Goal: Task Accomplishment & Management: Use online tool/utility

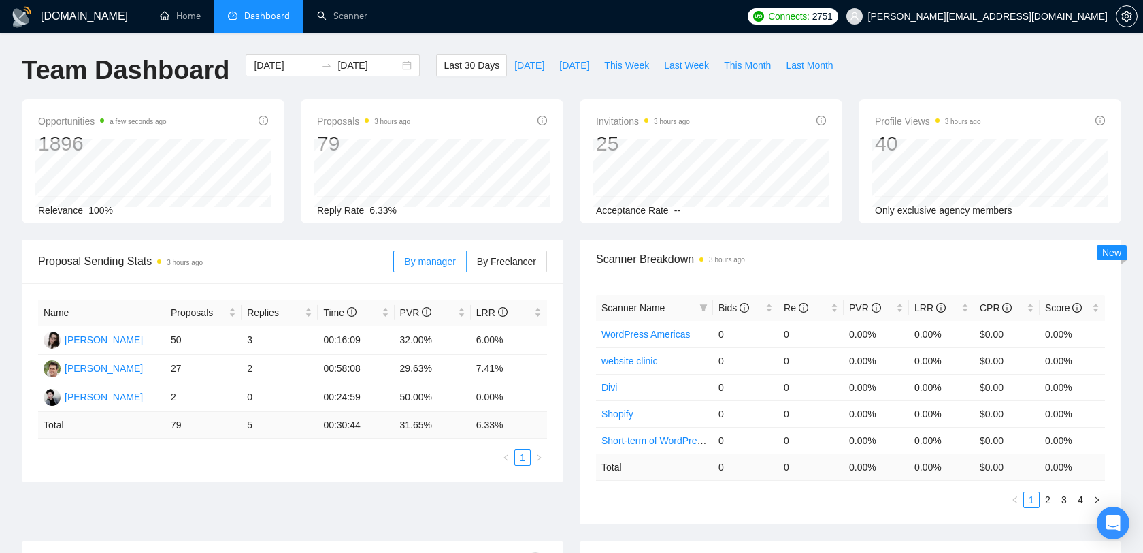
click at [1049, 16] on span "[PERSON_NAME][EMAIL_ADDRESS][DOMAIN_NAME]" at bounding box center [988, 16] width 240 height 0
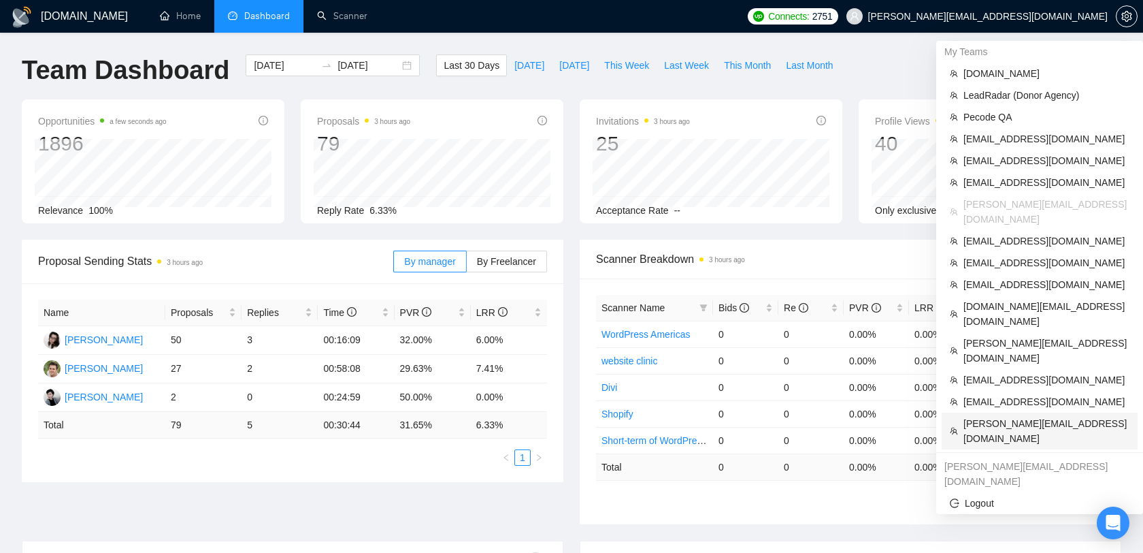
click at [1003, 412] on li "baran@solviba.com" at bounding box center [1040, 430] width 196 height 37
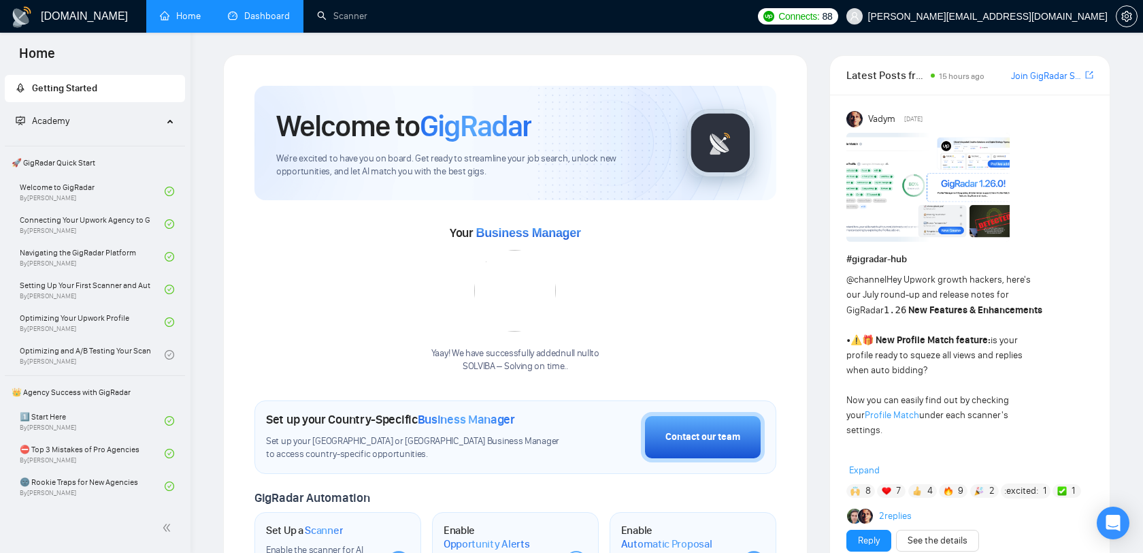
click at [278, 20] on link "Dashboard" at bounding box center [259, 16] width 62 height 12
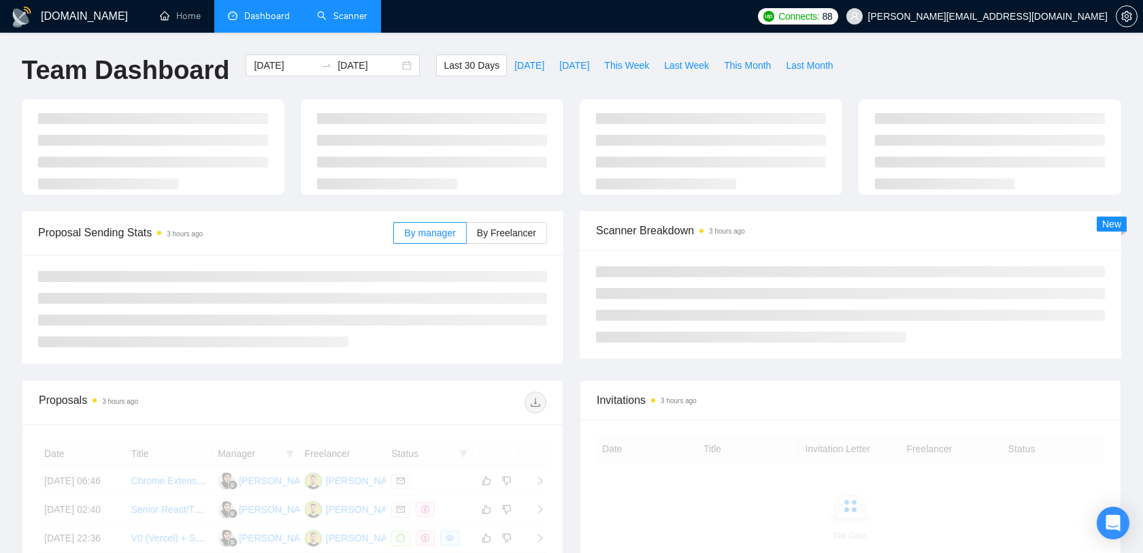
click at [330, 16] on link "Scanner" at bounding box center [342, 16] width 50 height 12
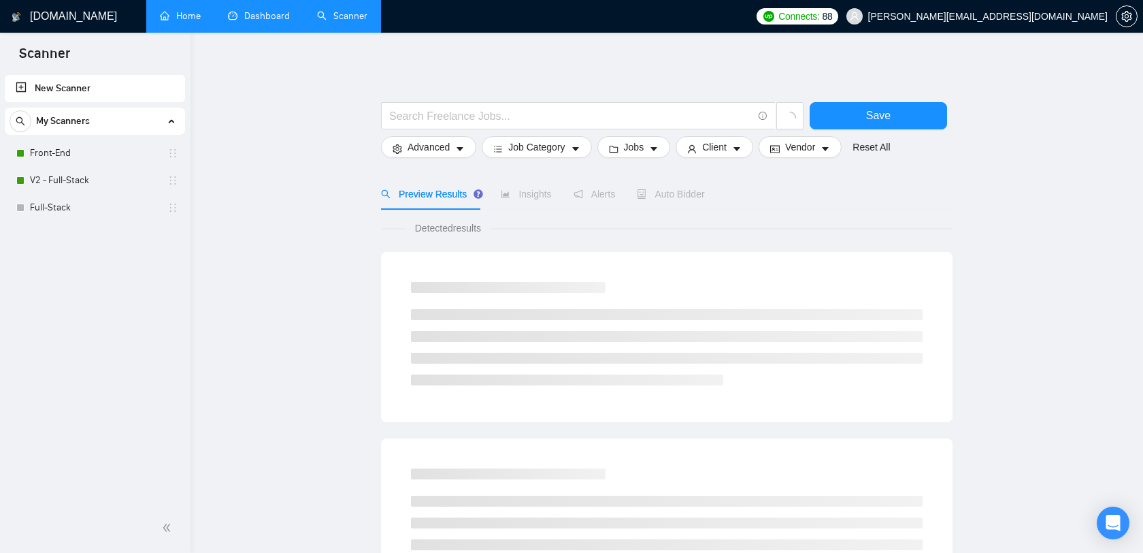
click at [171, 22] on link "Home" at bounding box center [180, 16] width 41 height 12
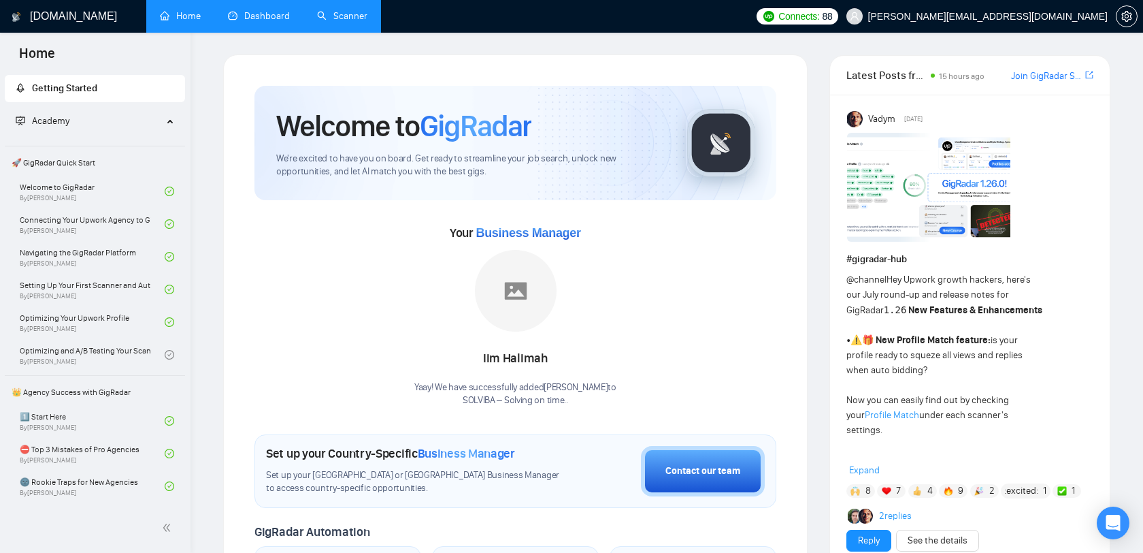
click at [252, 22] on link "Dashboard" at bounding box center [259, 16] width 62 height 12
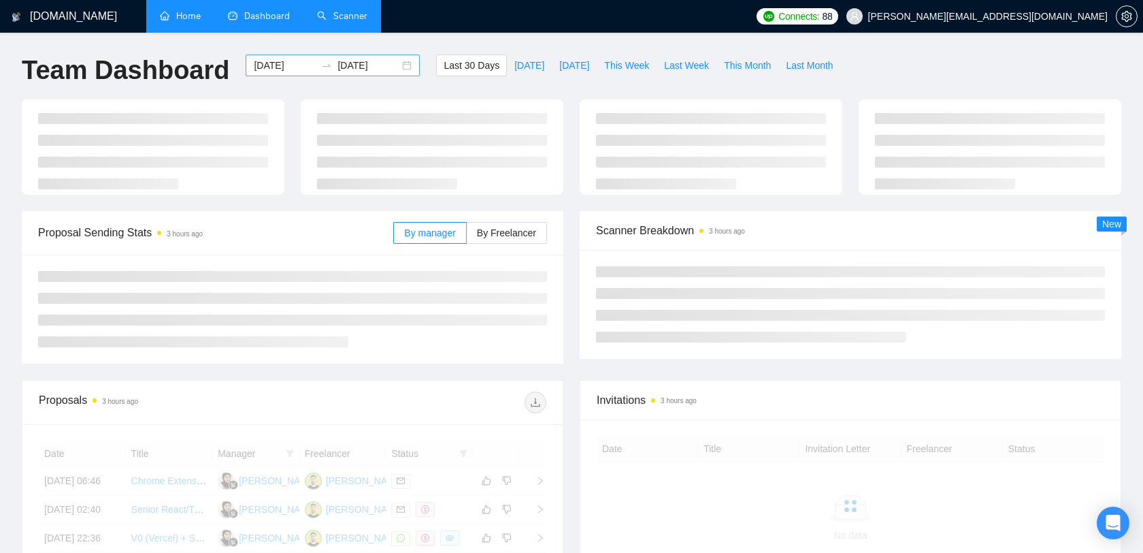
click at [269, 61] on input "2025-08-25" at bounding box center [285, 65] width 62 height 15
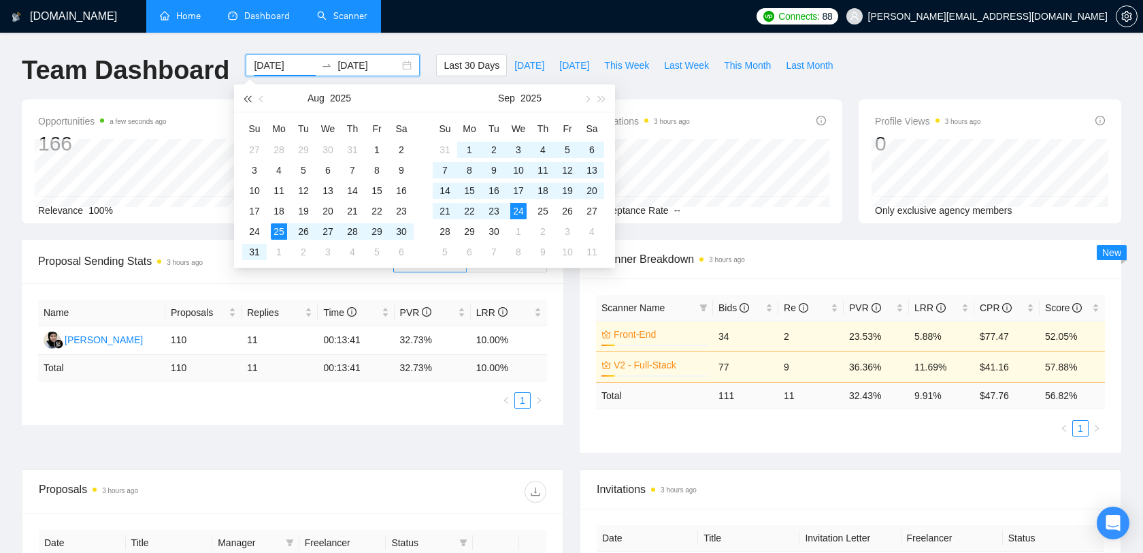
click at [250, 99] on span "button" at bounding box center [247, 98] width 7 height 7
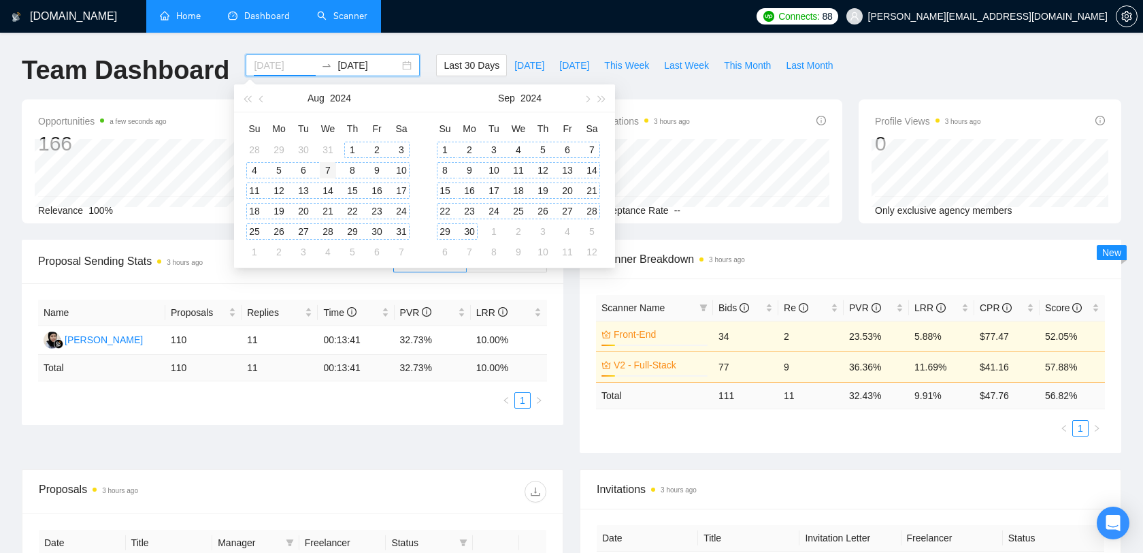
type input "2024-08-07"
click at [321, 174] on div "7" at bounding box center [328, 170] width 16 height 16
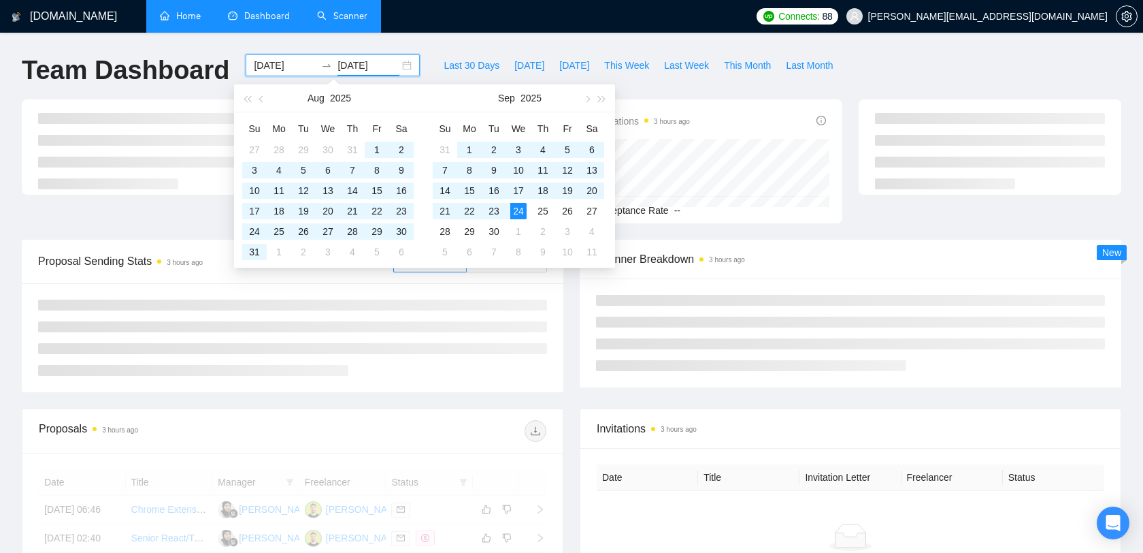
type input "2025-09-24"
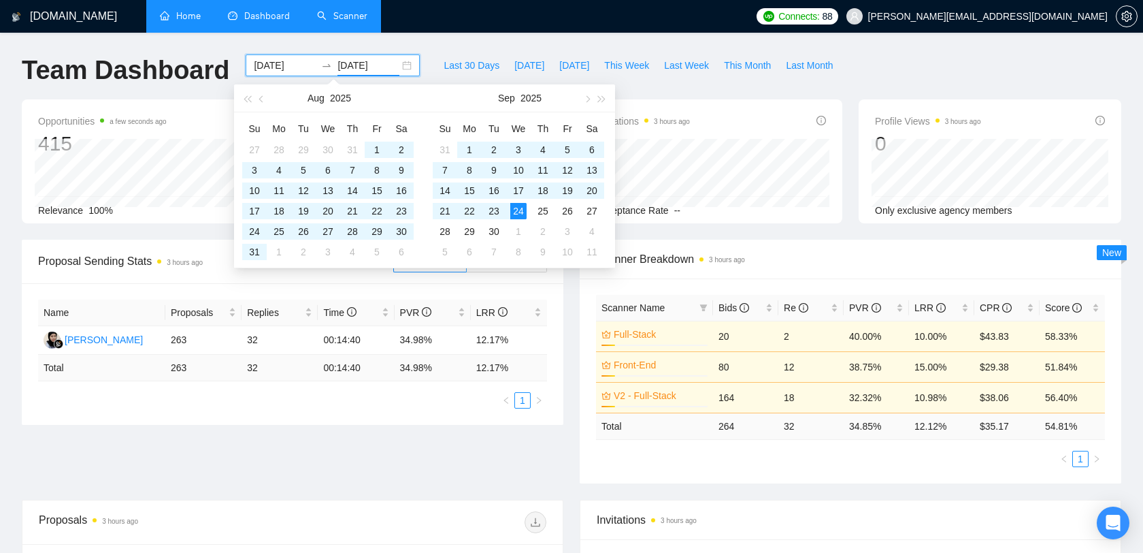
click at [789, 263] on span "Scanner Breakdown 3 hours ago" at bounding box center [850, 258] width 509 height 17
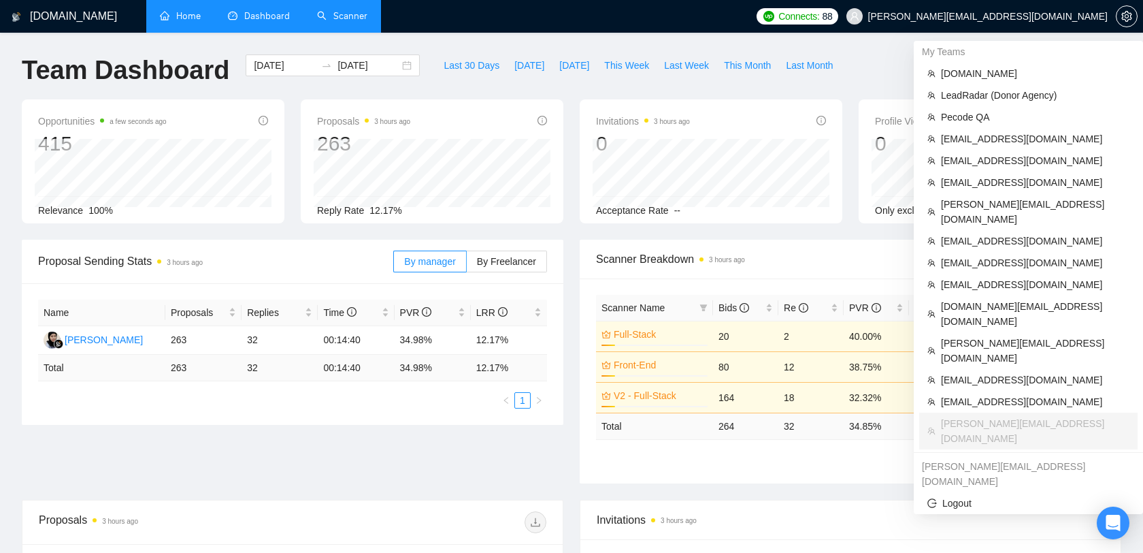
click at [1084, 16] on span "baran@solviba.com" at bounding box center [988, 16] width 240 height 0
click at [1000, 208] on span "oleksandr@webhelpagency.com" at bounding box center [1035, 212] width 188 height 30
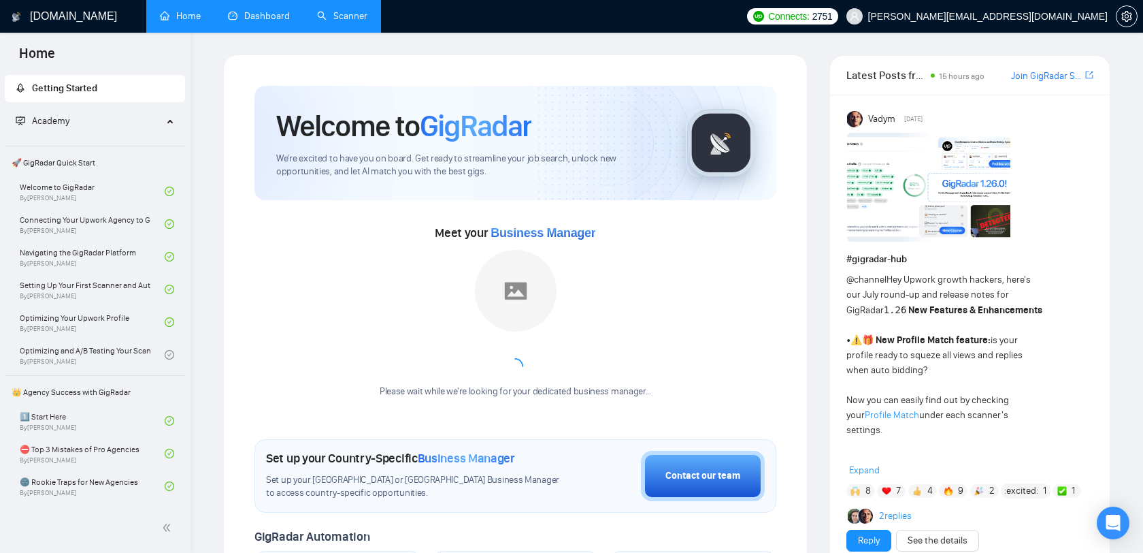
click at [327, 20] on link "Scanner" at bounding box center [342, 16] width 50 height 12
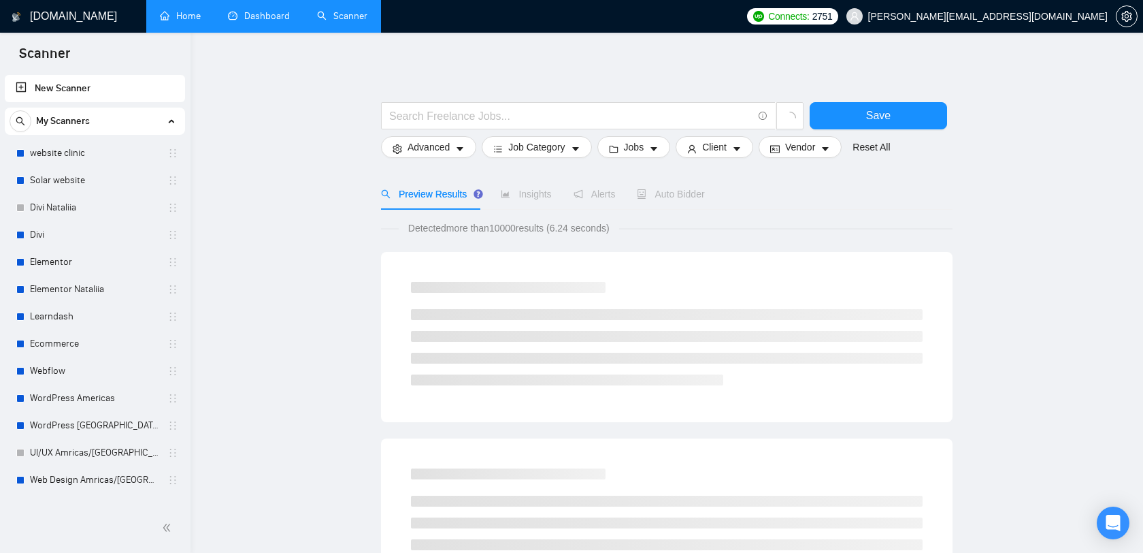
click at [233, 17] on link "Dashboard" at bounding box center [259, 16] width 62 height 12
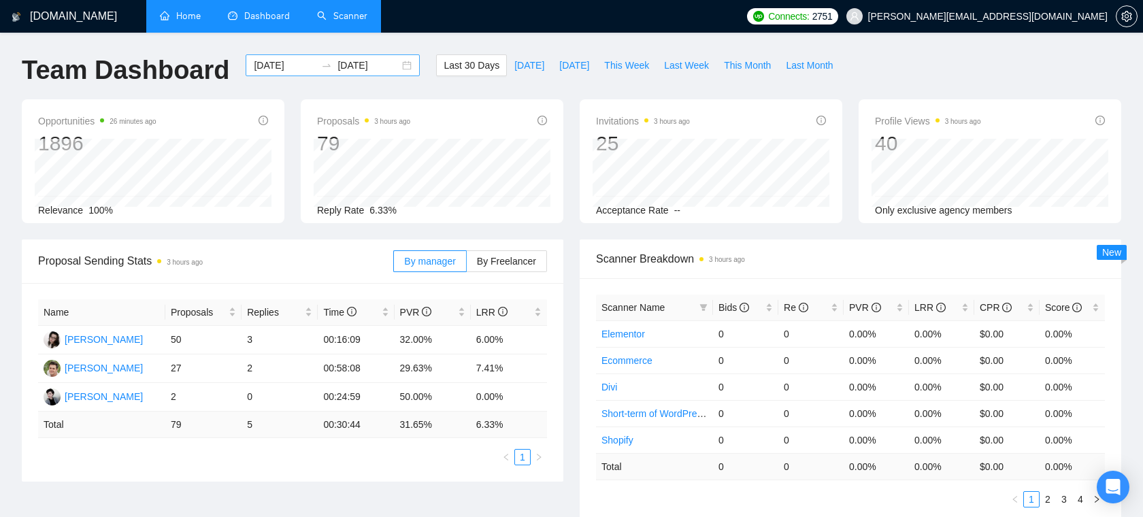
click at [272, 69] on input "2025-08-25" at bounding box center [285, 65] width 62 height 15
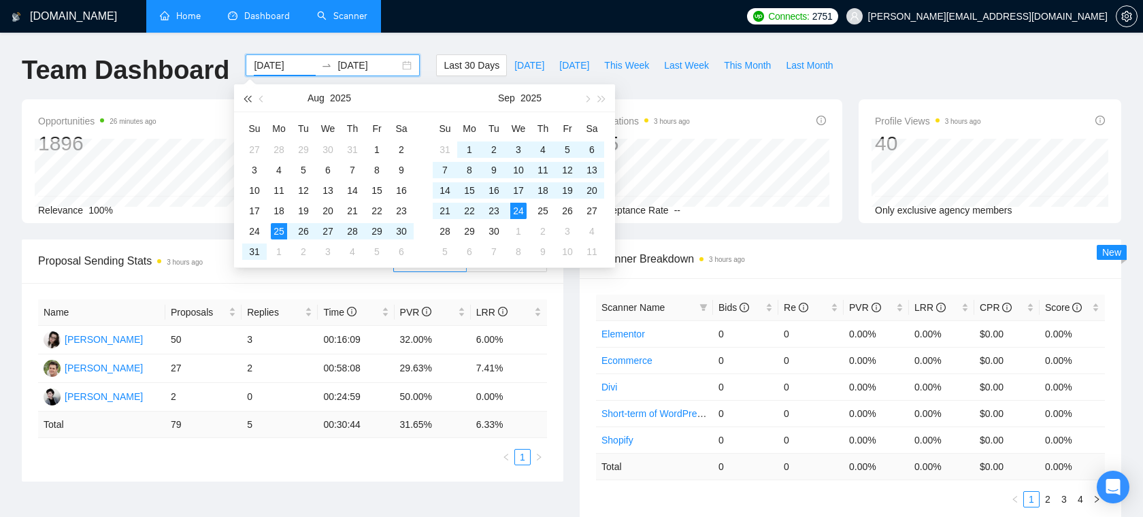
click at [247, 100] on span "button" at bounding box center [247, 98] width 7 height 7
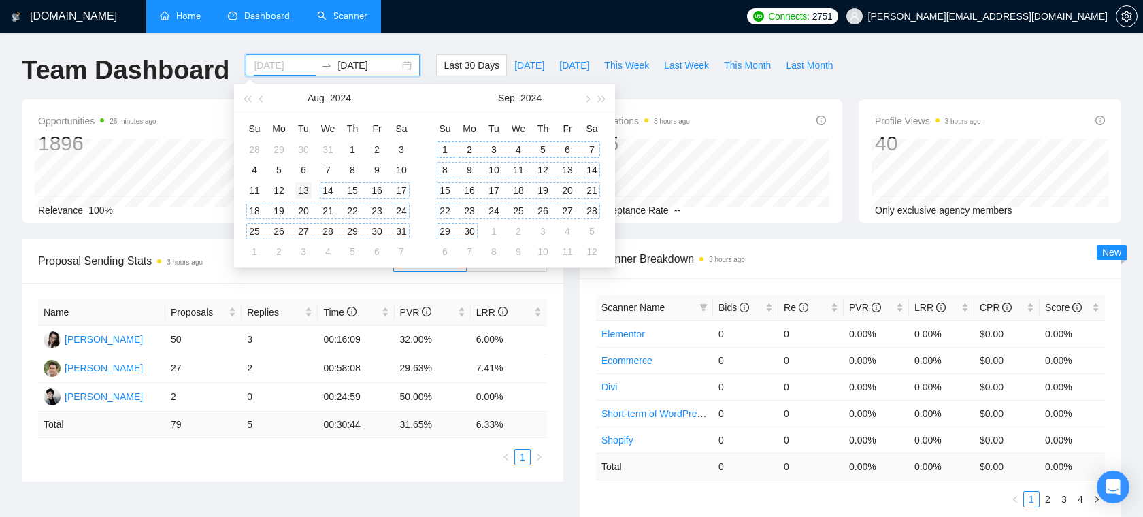
type input "2024-08-13"
click at [300, 184] on div "13" at bounding box center [303, 190] width 16 height 16
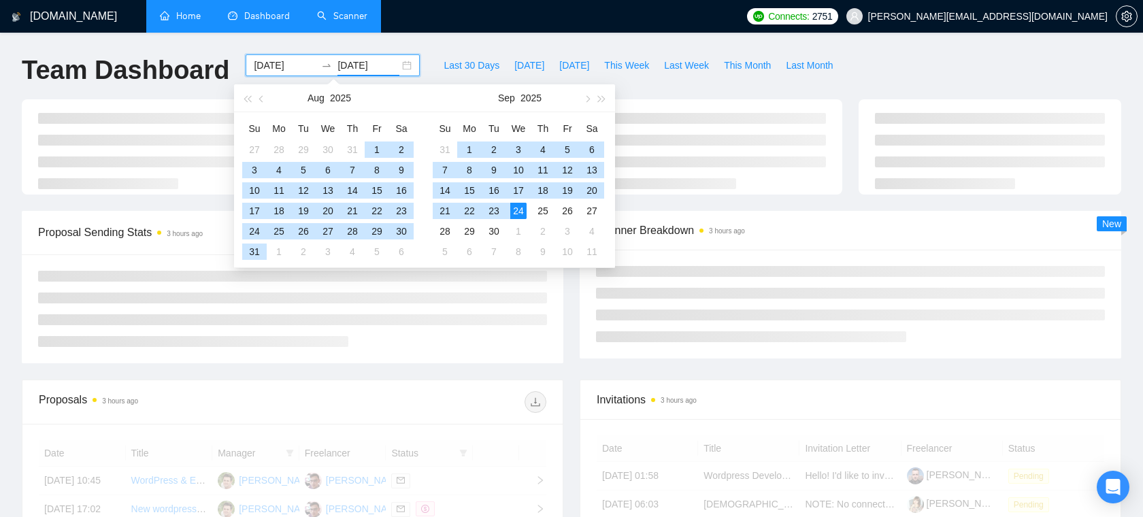
type input "2025-09-24"
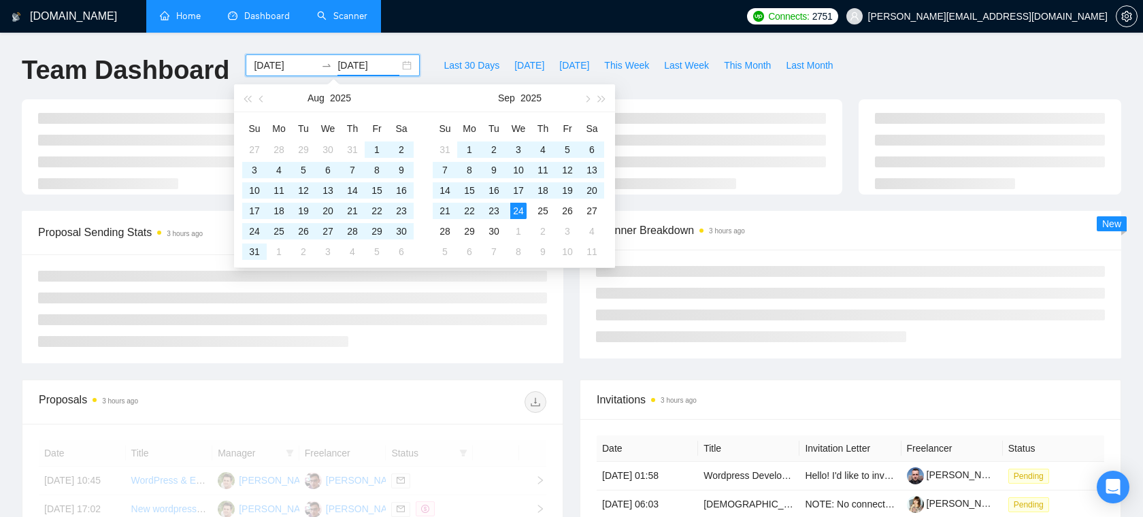
click at [431, 38] on div "GigRadar.io Home Dashboard Scanner Connects: 2751 oleksandr@webhelpagency.com T…" at bounding box center [571, 459] width 1143 height 918
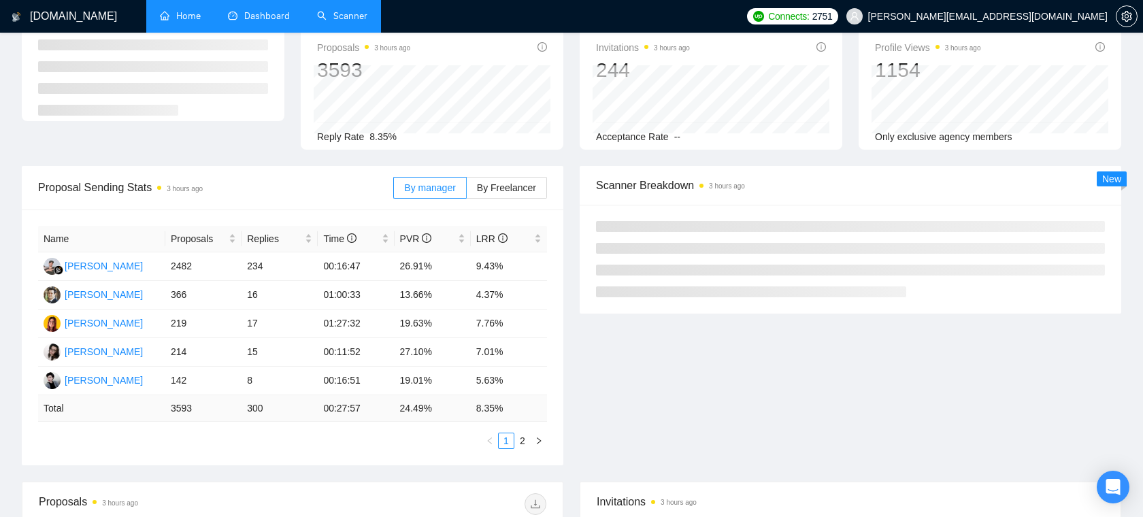
scroll to position [113, 0]
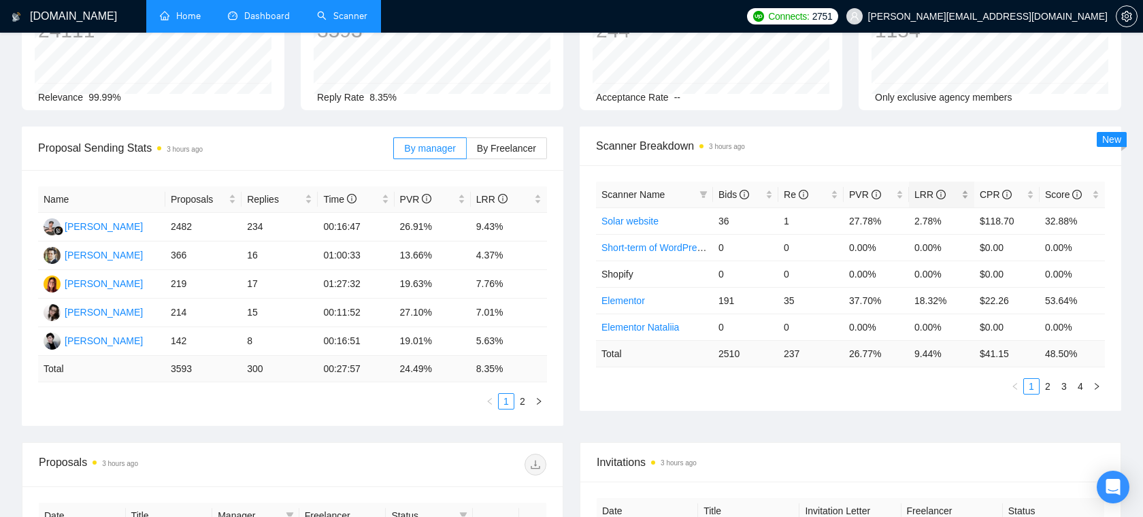
click at [964, 190] on div "LRR" at bounding box center [942, 194] width 54 height 15
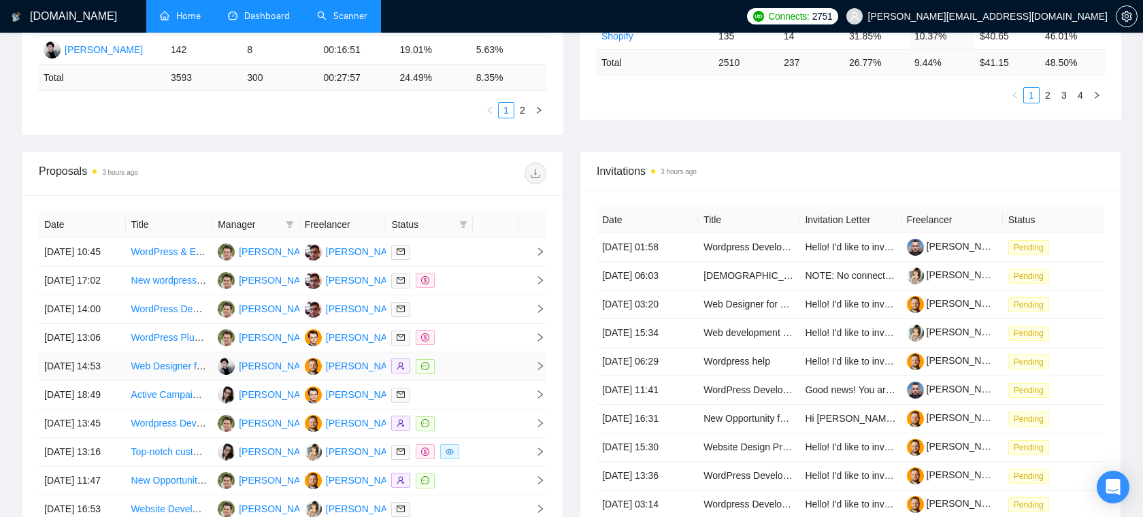
scroll to position [407, 0]
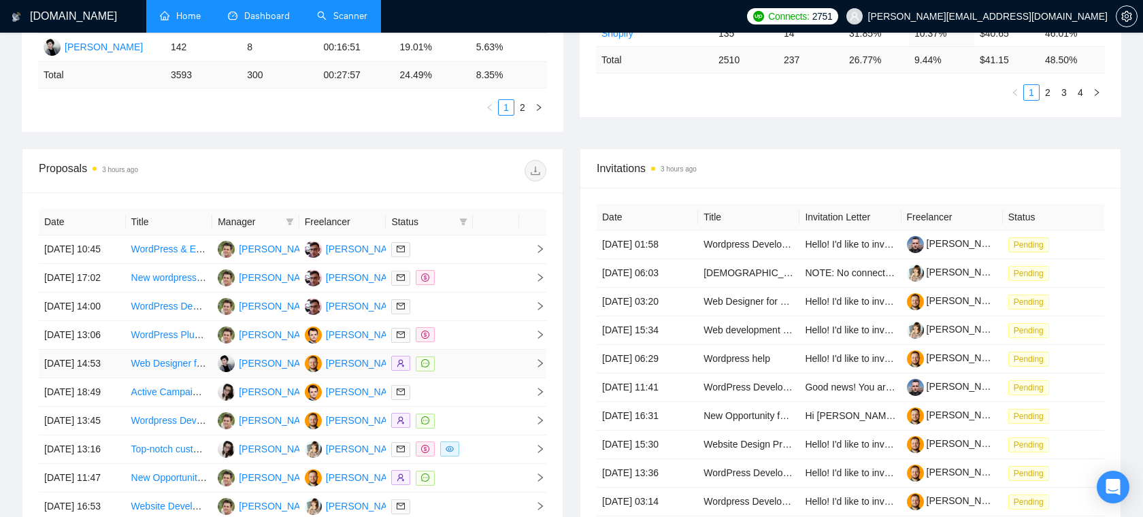
click at [447, 372] on div at bounding box center [429, 364] width 76 height 16
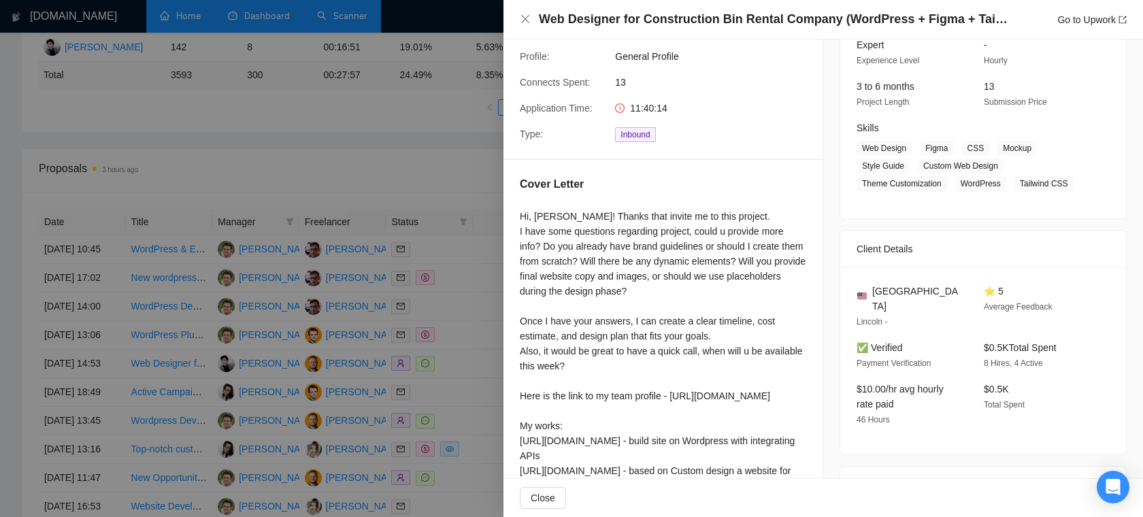
scroll to position [146, 0]
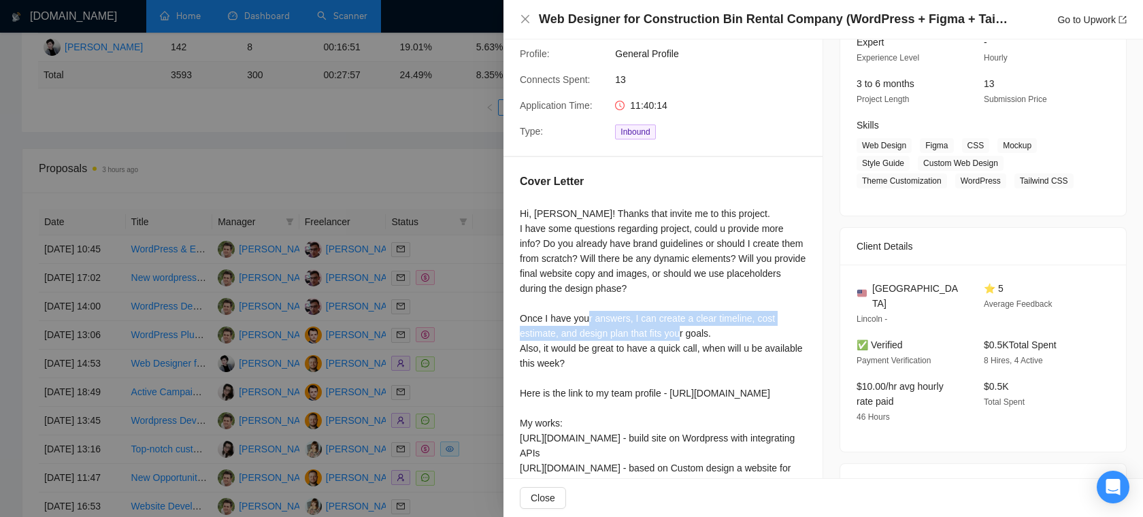
drag, startPoint x: 628, startPoint y: 319, endPoint x: 717, endPoint y: 345, distance: 92.2
click at [717, 345] on div "Hi, Orest! Thanks that invite me to this project. I have some questions regardi…" at bounding box center [663, 378] width 286 height 344
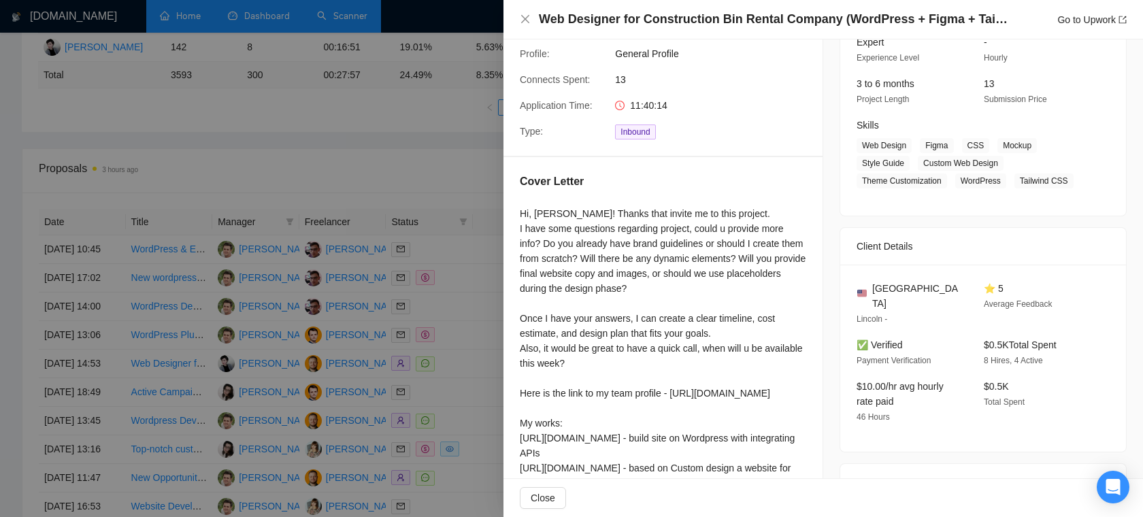
click at [654, 357] on div "Hi, Orest! Thanks that invite me to this project. I have some questions regardi…" at bounding box center [663, 378] width 286 height 344
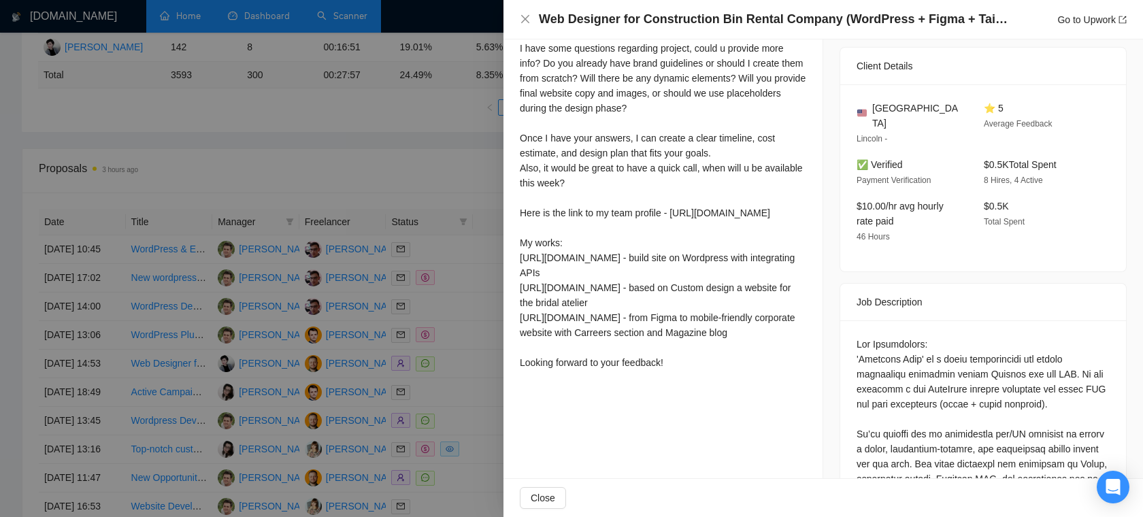
scroll to position [388, 0]
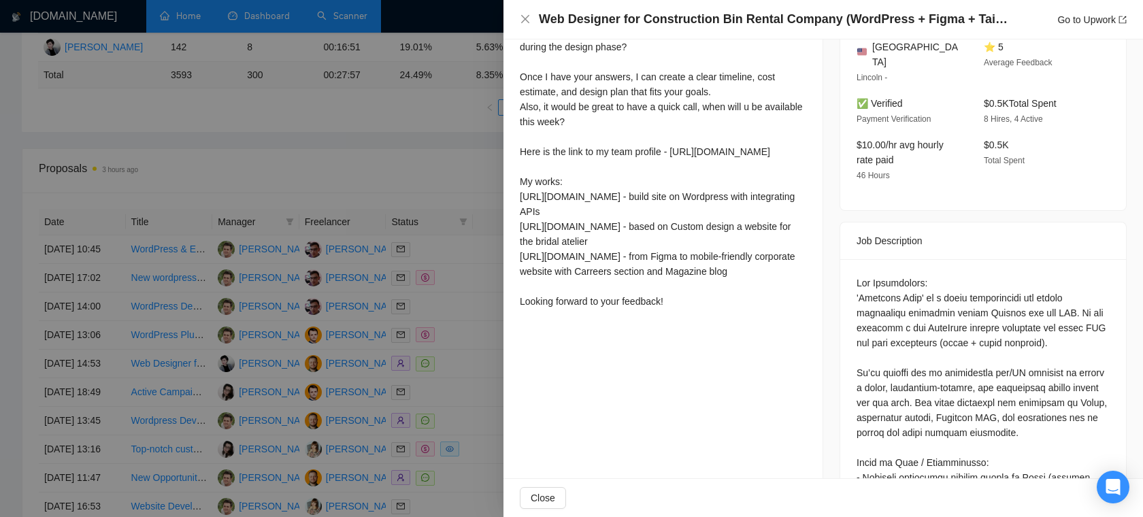
drag, startPoint x: 599, startPoint y: 298, endPoint x: 525, endPoint y: 211, distance: 114.0
click at [526, 211] on div "Hi, Orest! Thanks that invite me to this project. I have some questions regardi…" at bounding box center [663, 137] width 286 height 344
click at [646, 210] on div "Hi, Orest! Thanks that invite me to this project. I have some questions regardi…" at bounding box center [663, 137] width 286 height 344
click at [523, 21] on icon "close" at bounding box center [525, 19] width 8 height 8
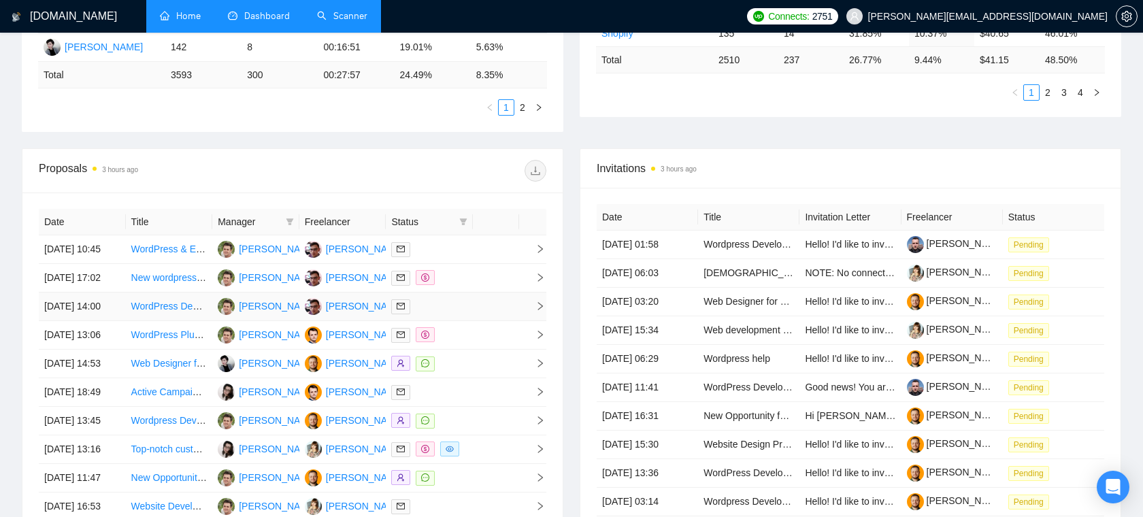
scroll to position [489, 0]
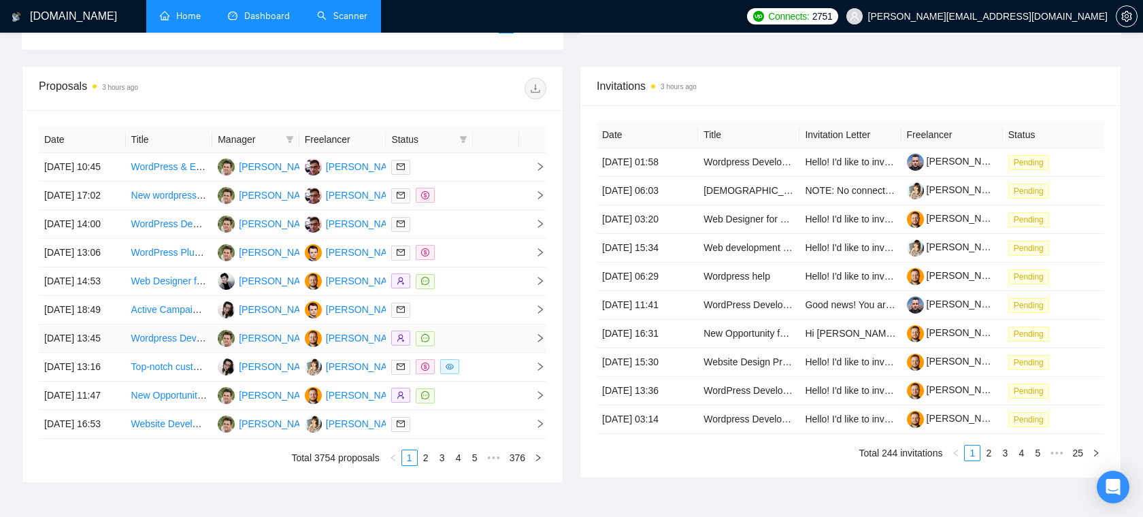
click at [335, 353] on td "Aleksandr Chumak" at bounding box center [342, 339] width 87 height 29
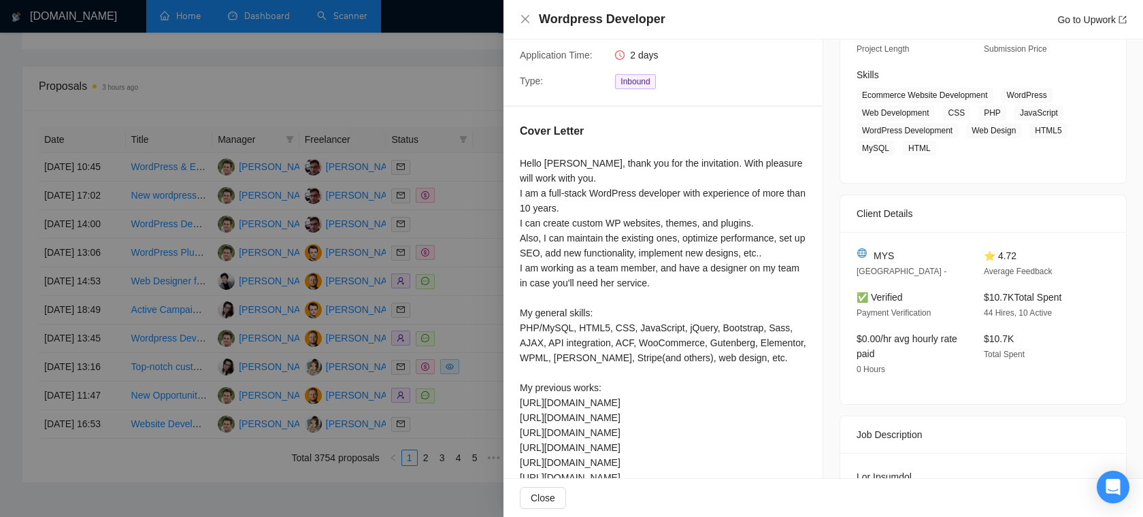
scroll to position [261, 0]
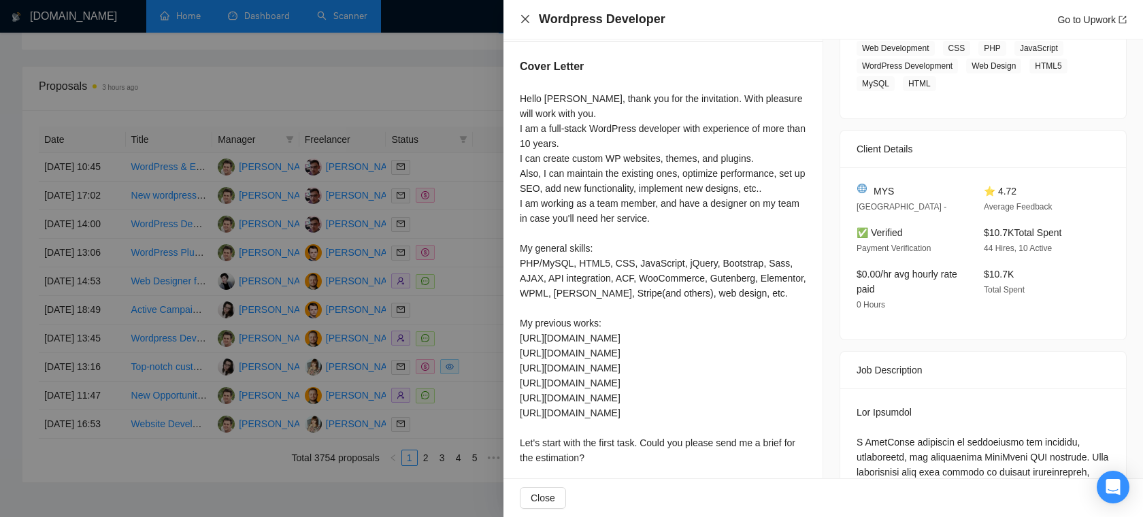
click at [525, 16] on icon "close" at bounding box center [525, 19] width 11 height 11
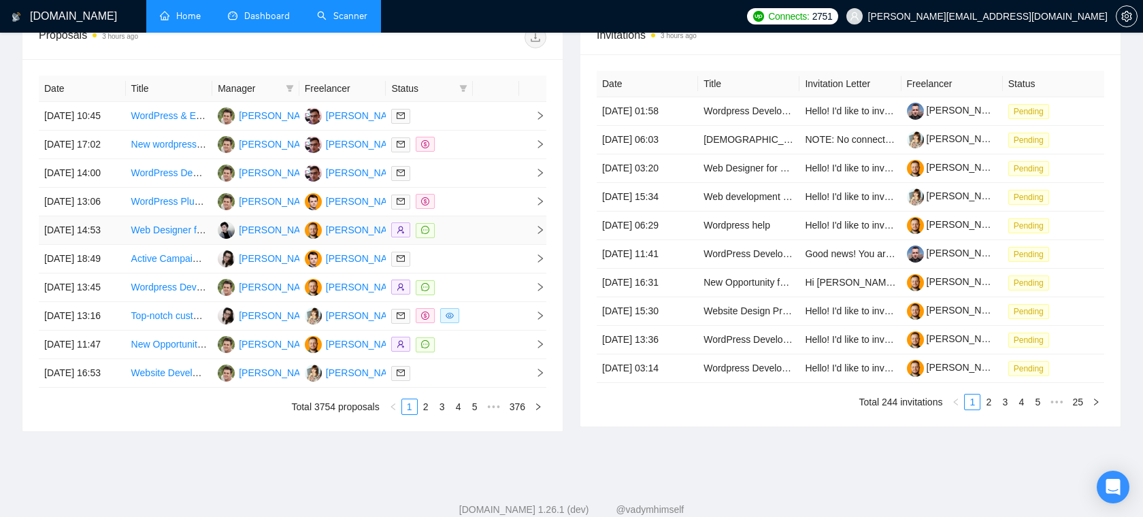
scroll to position [541, 0]
click at [461, 237] on div at bounding box center [429, 230] width 76 height 16
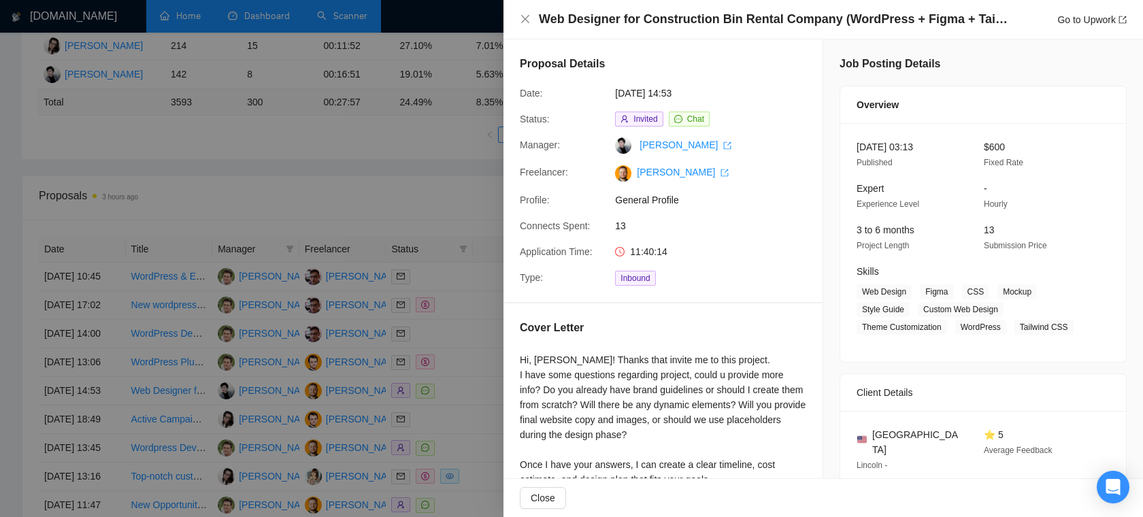
scroll to position [318, 0]
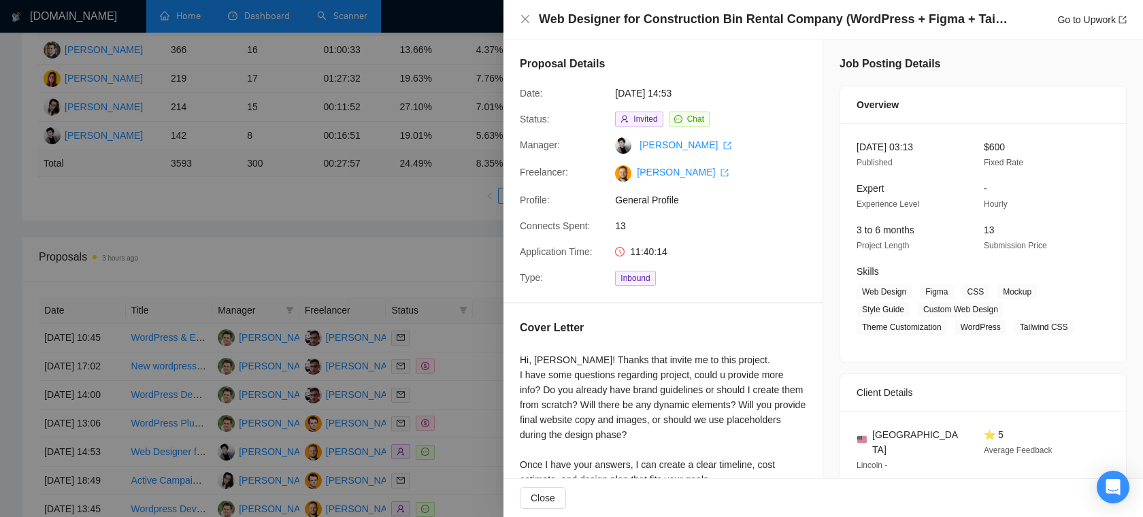
click at [442, 227] on div at bounding box center [571, 258] width 1143 height 517
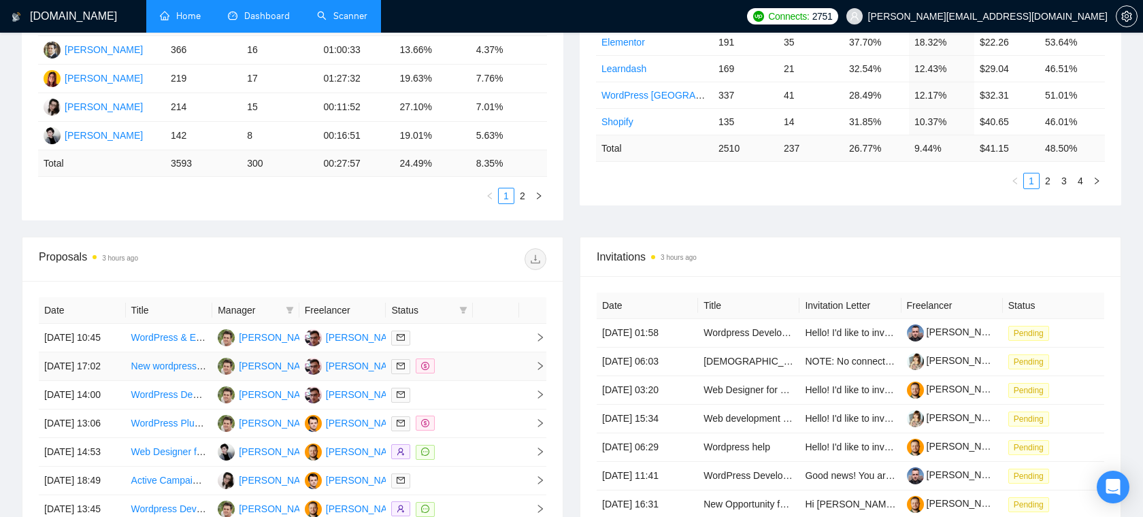
click at [470, 381] on td at bounding box center [429, 366] width 87 height 29
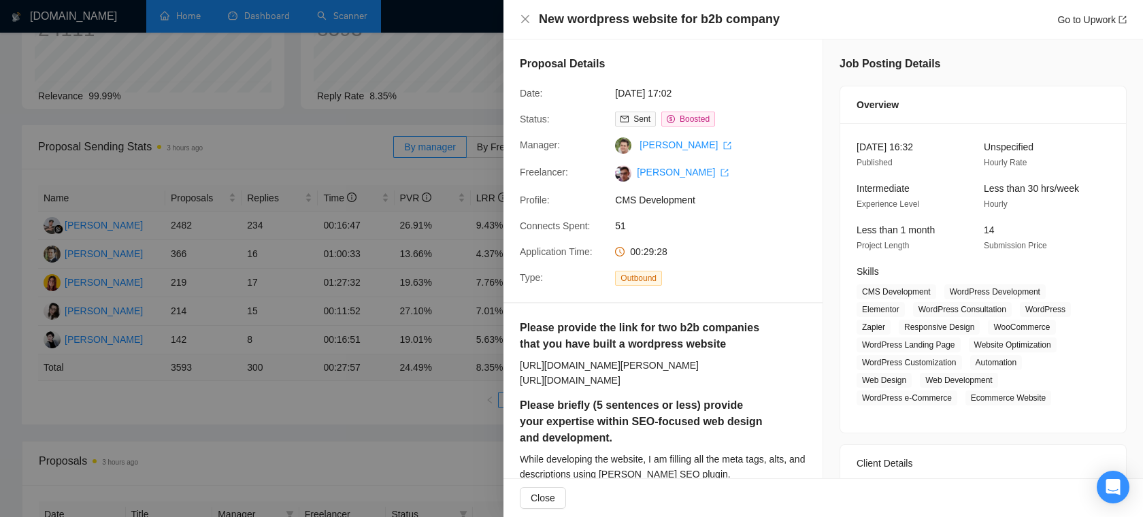
scroll to position [99, 0]
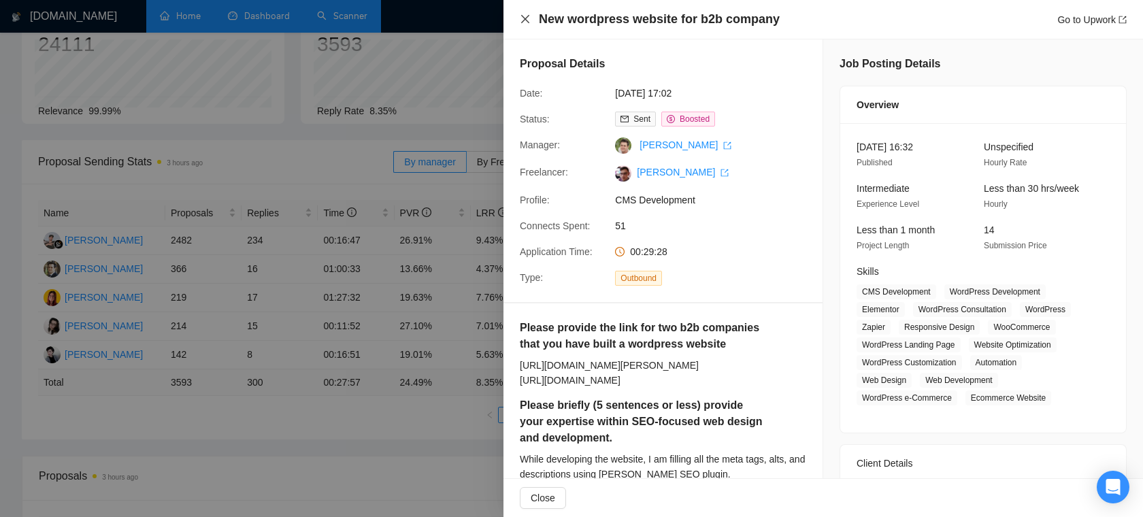
click at [521, 18] on icon "close" at bounding box center [525, 19] width 11 height 11
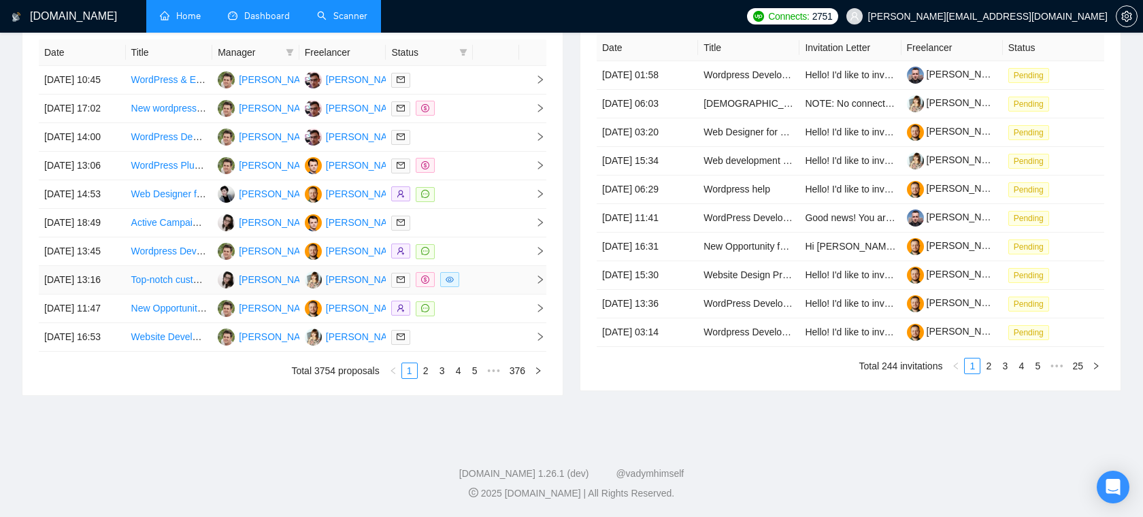
scroll to position [631, 0]
click at [468, 193] on td at bounding box center [429, 194] width 87 height 29
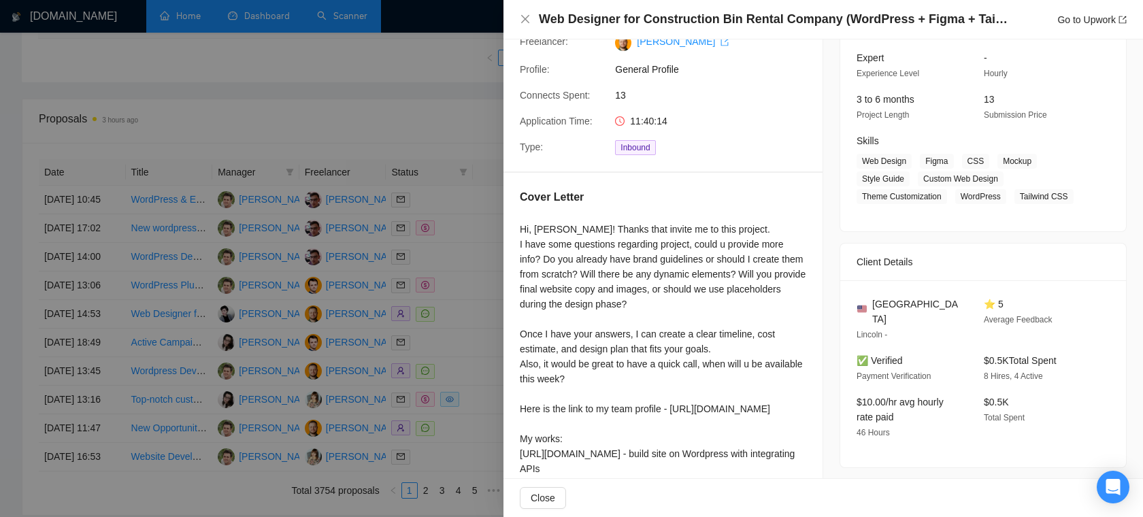
scroll to position [164, 0]
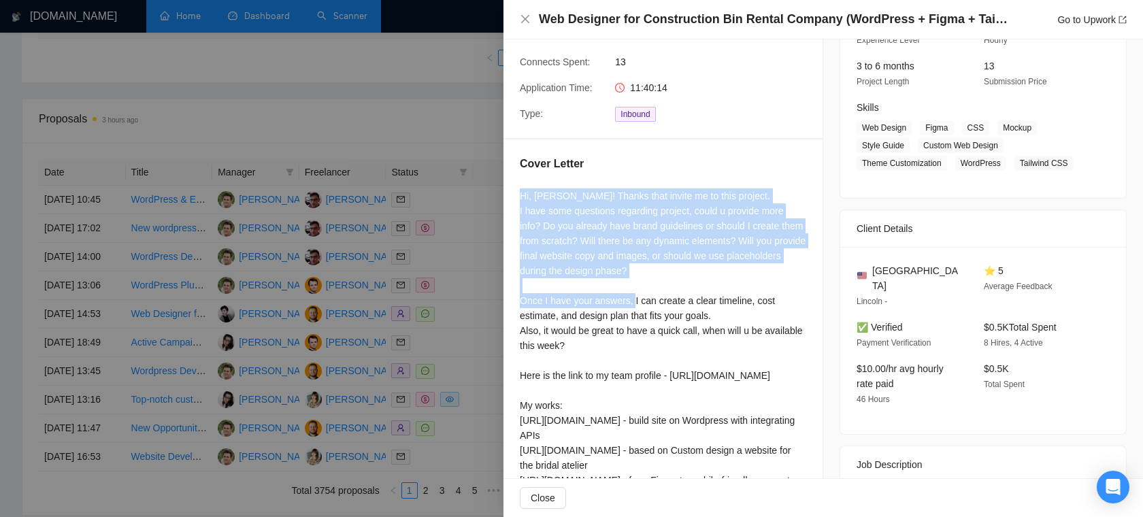
drag, startPoint x: 512, startPoint y: 188, endPoint x: 671, endPoint y: 294, distance: 191.4
click at [671, 294] on div "Cover Letter Hi, Orest! Thanks that invite me to this project. I have some ques…" at bounding box center [663, 347] width 319 height 415
click at [683, 282] on div "Hi, Orest! Thanks that invite me to this project. I have some questions regardi…" at bounding box center [663, 360] width 286 height 344
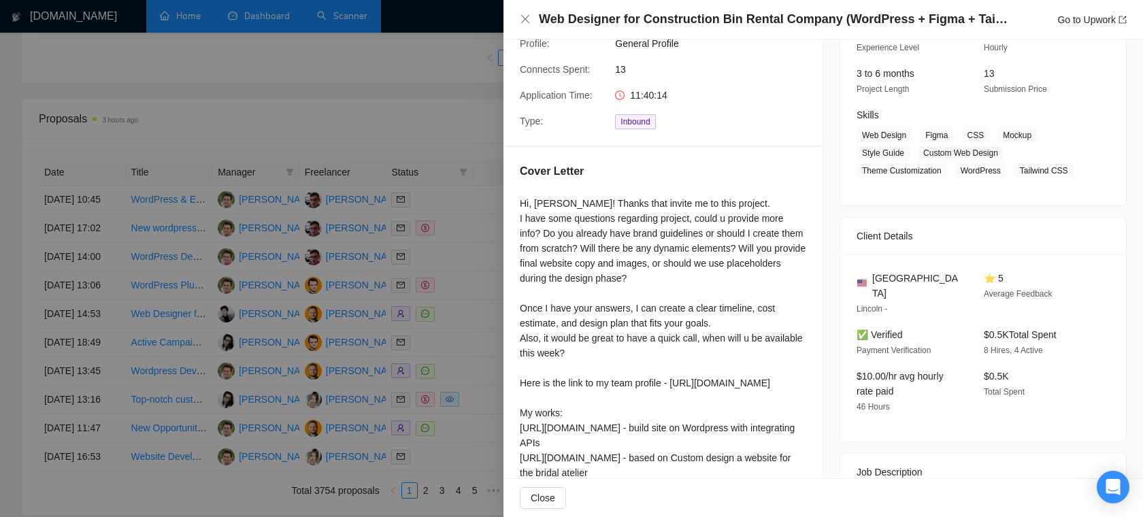
scroll to position [151, 0]
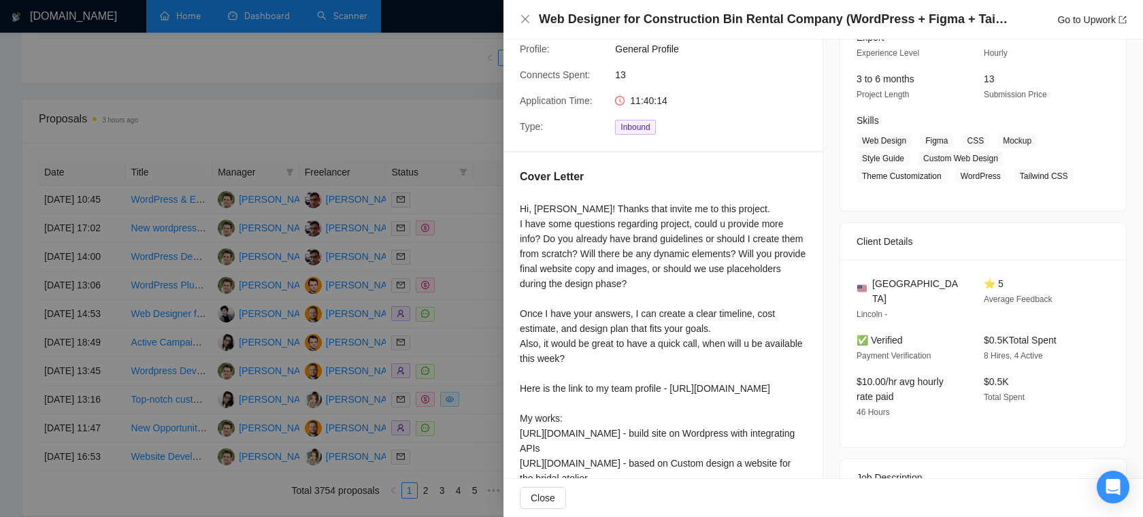
click at [376, 156] on div at bounding box center [571, 258] width 1143 height 517
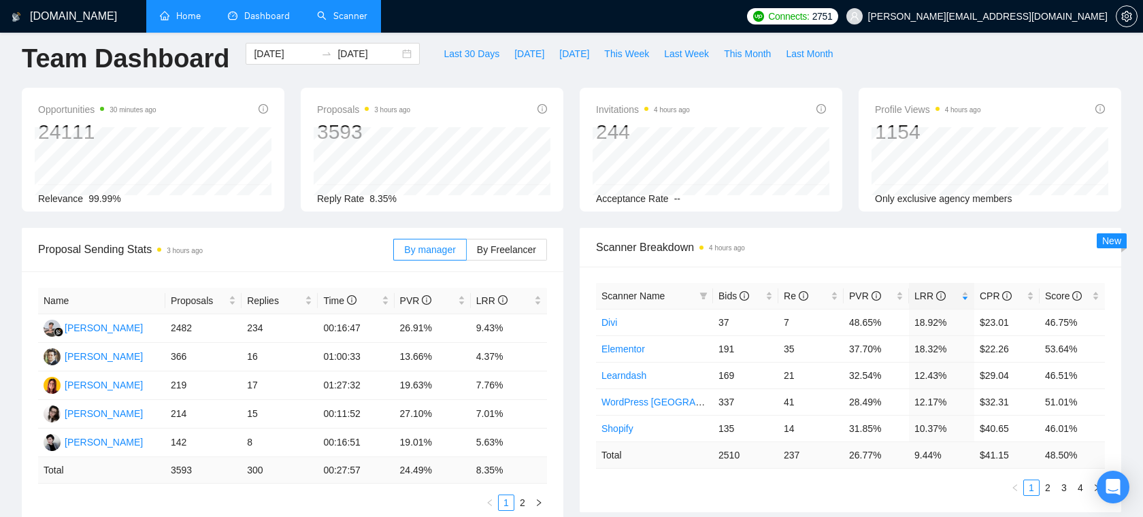
scroll to position [0, 0]
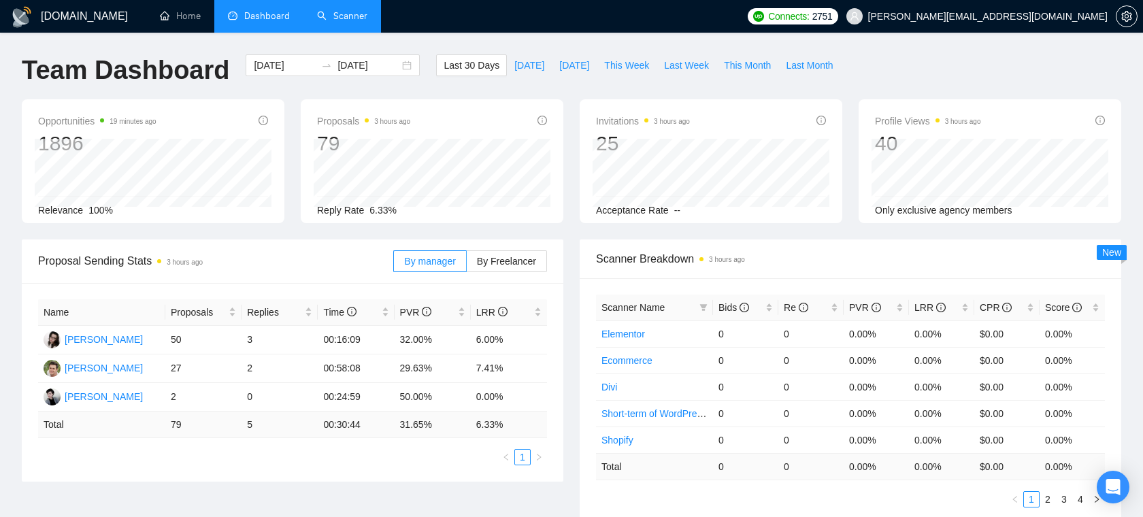
click at [333, 12] on link "Scanner" at bounding box center [342, 16] width 50 height 12
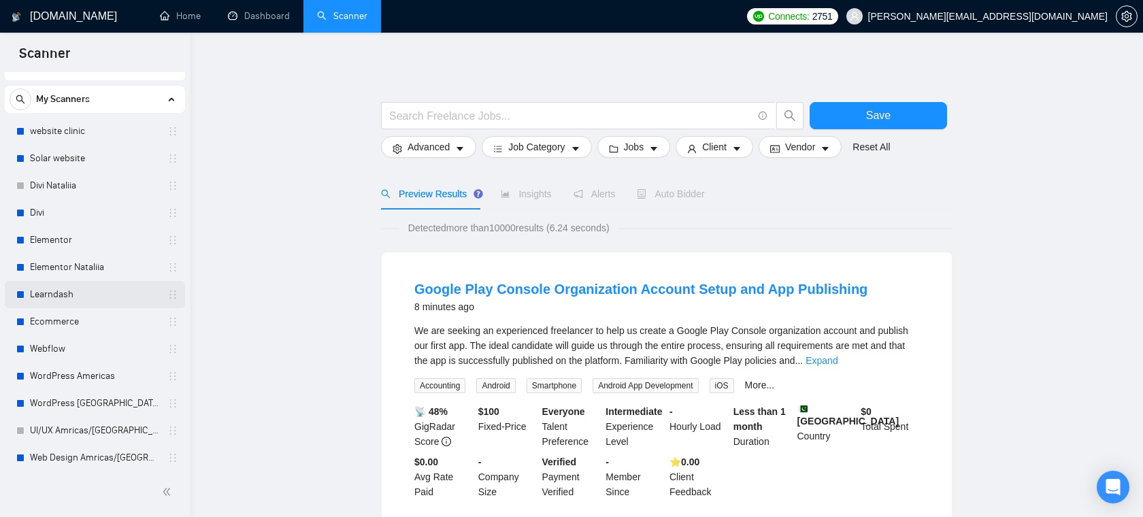
scroll to position [23, 0]
click at [83, 240] on link "Elementor" at bounding box center [94, 238] width 129 height 27
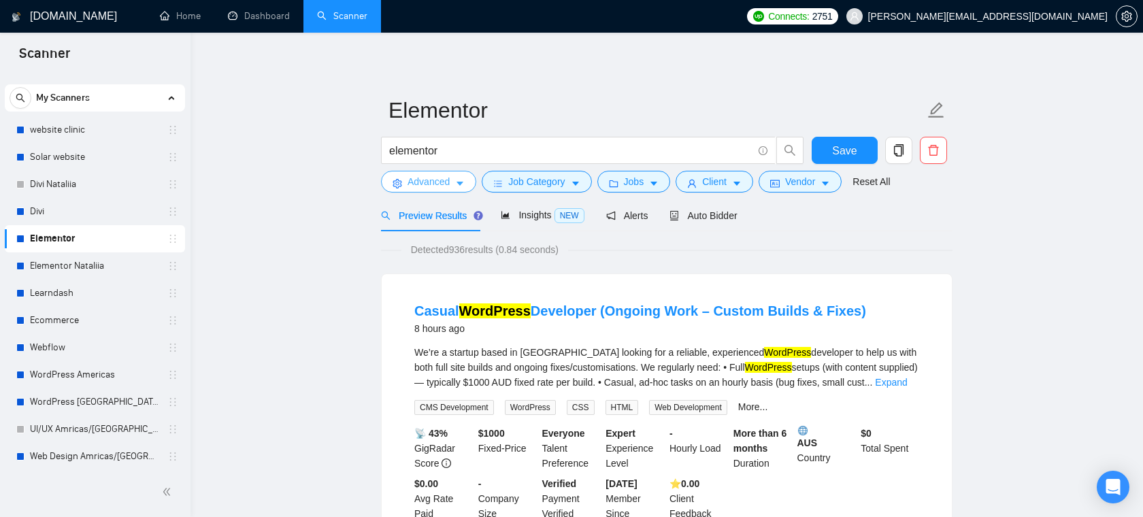
click at [450, 182] on span "Advanced" at bounding box center [429, 181] width 42 height 15
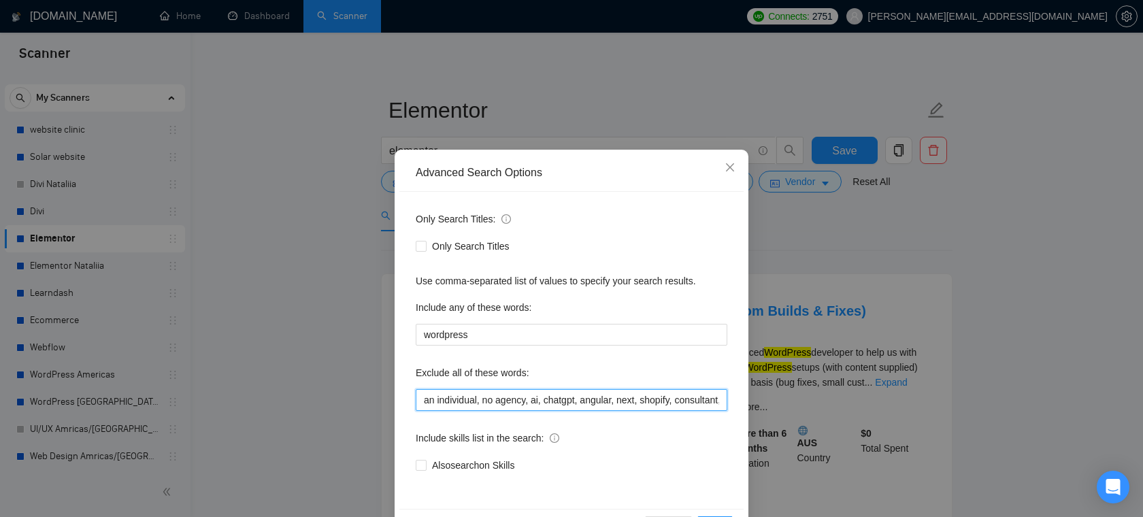
click at [515, 399] on input "an individual, no agency, ai, chatgpt, angular, next, shopify, consultant, bitr…" at bounding box center [572, 400] width 312 height 22
drag, startPoint x: 529, startPoint y: 401, endPoint x: 478, endPoint y: 401, distance: 51.0
click at [480, 401] on input "an individual, no agency, ai, chatgpt, angular, next, shopify, consultant, bitr…" at bounding box center [572, 400] width 312 height 22
click at [728, 169] on icon "close" at bounding box center [730, 167] width 8 height 8
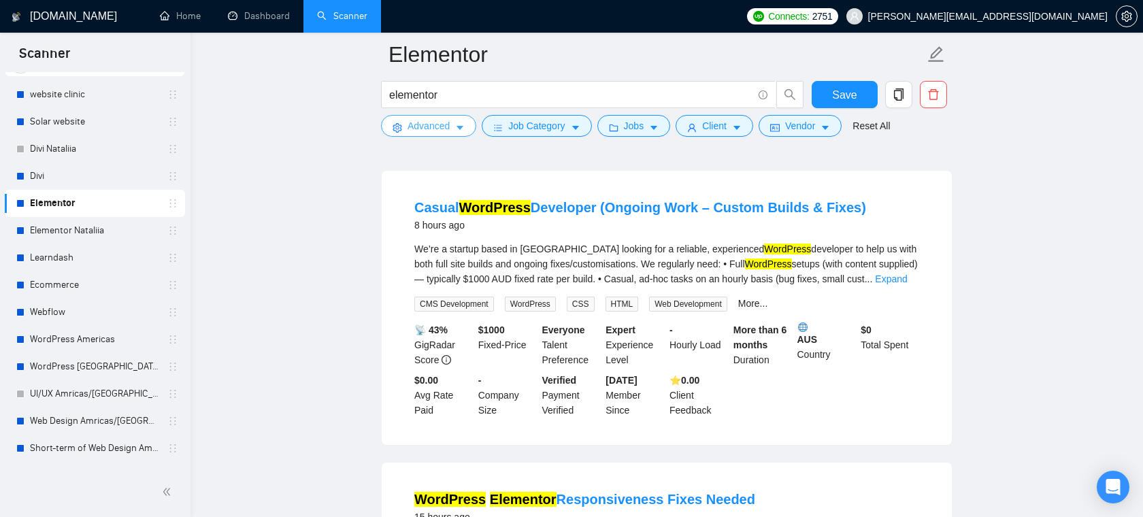
scroll to position [56, 0]
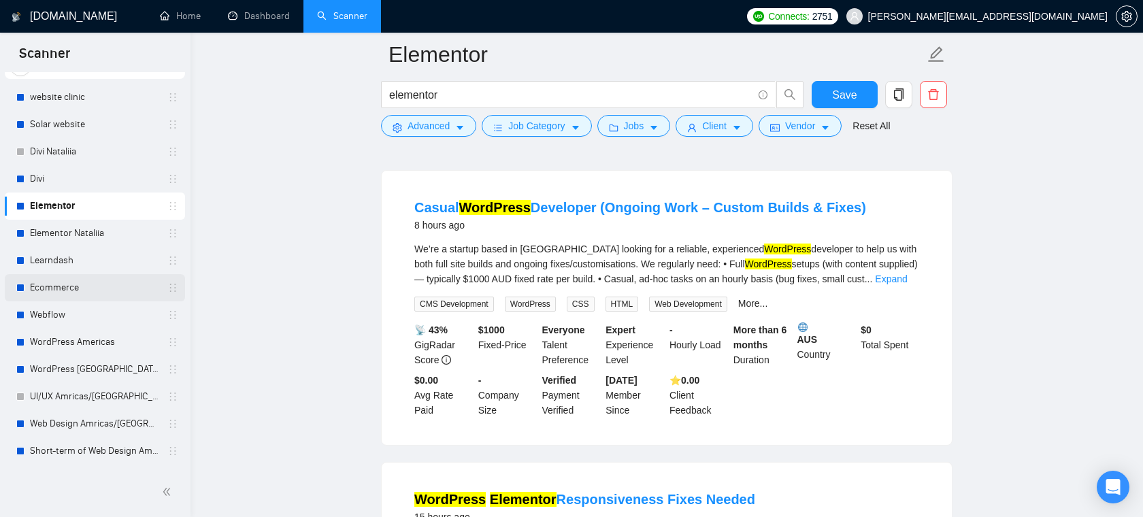
click at [88, 289] on link "Ecommerce" at bounding box center [94, 287] width 129 height 27
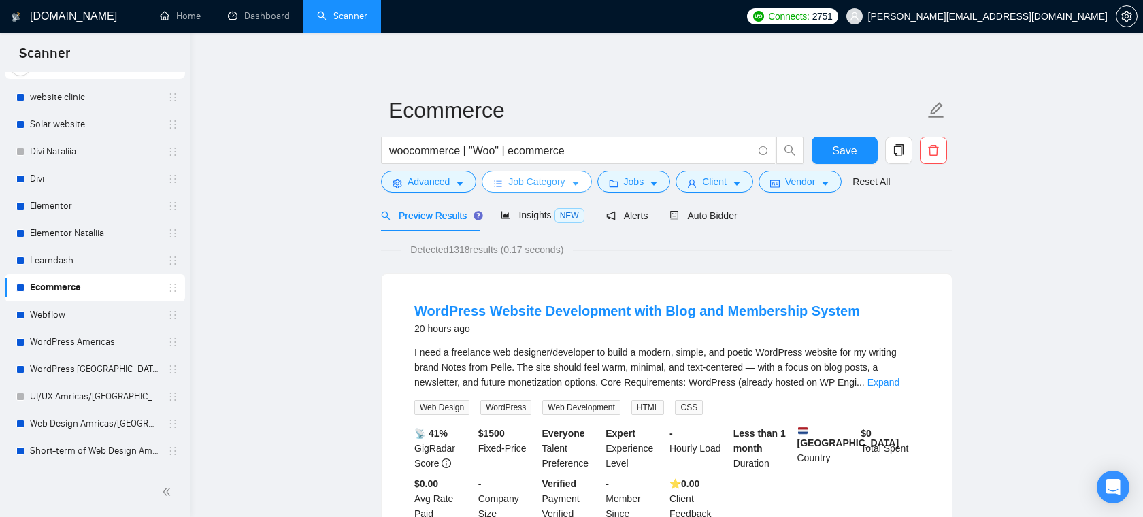
click at [570, 177] on button "Job Category" at bounding box center [537, 182] width 110 height 22
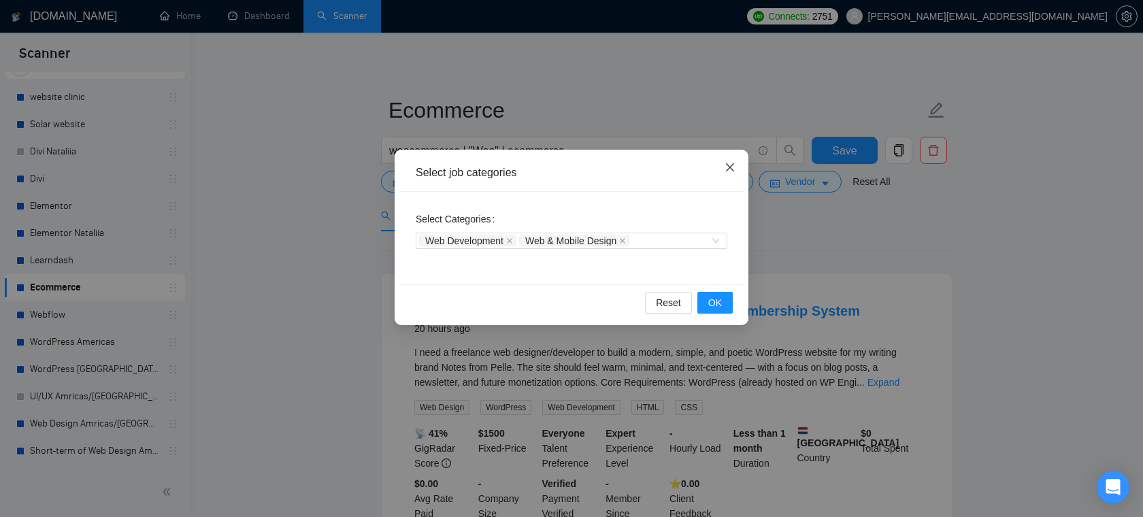
click at [735, 171] on icon "close" at bounding box center [730, 167] width 11 height 11
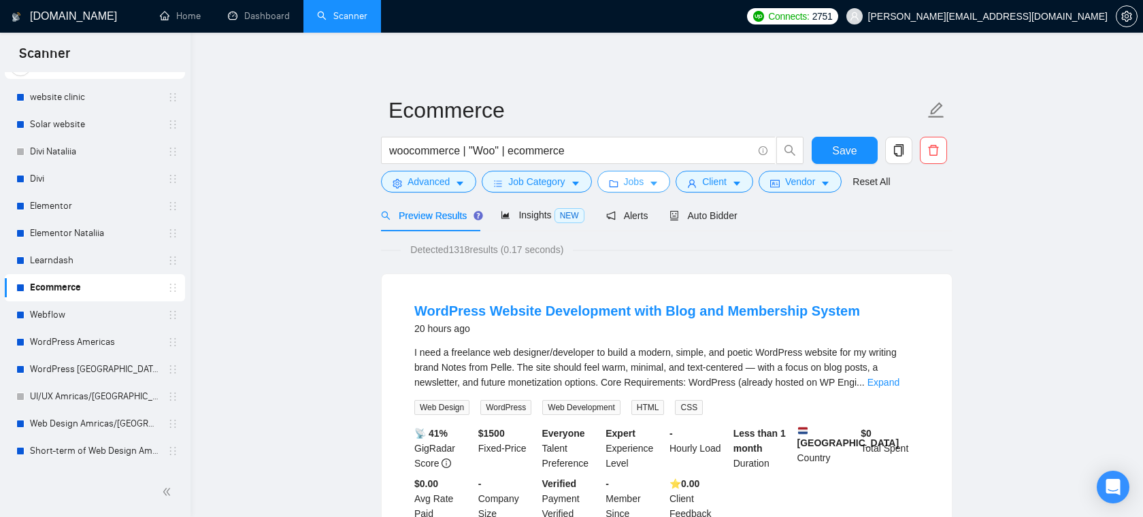
click at [625, 179] on button "Jobs" at bounding box center [633, 182] width 73 height 22
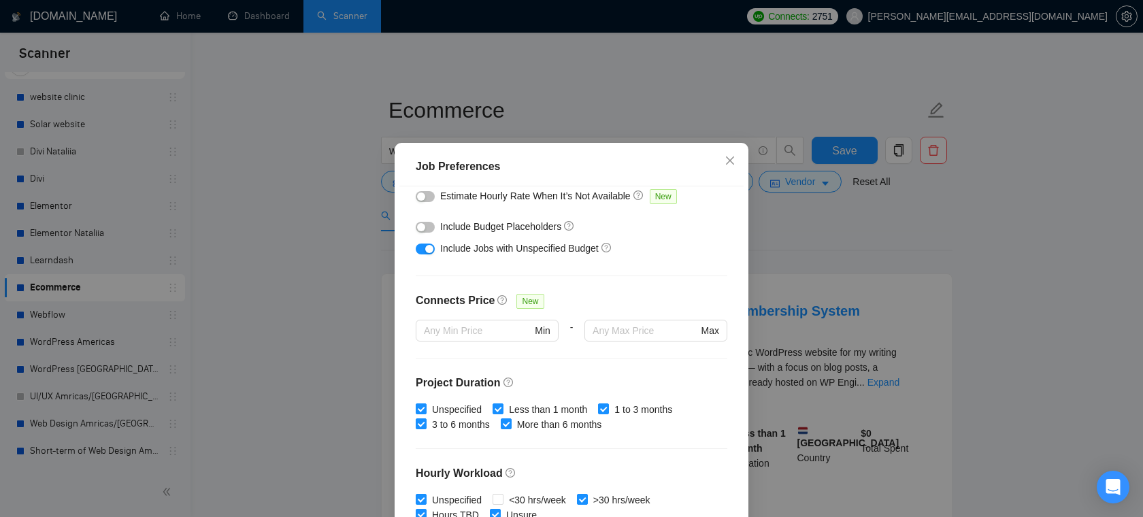
scroll to position [231, 0]
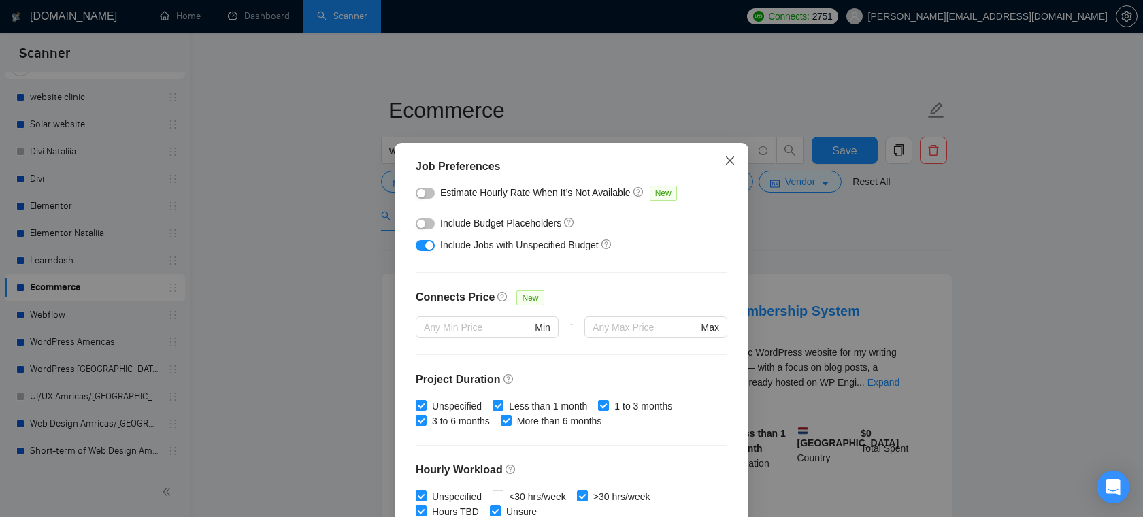
click at [728, 157] on icon "close" at bounding box center [730, 160] width 11 height 11
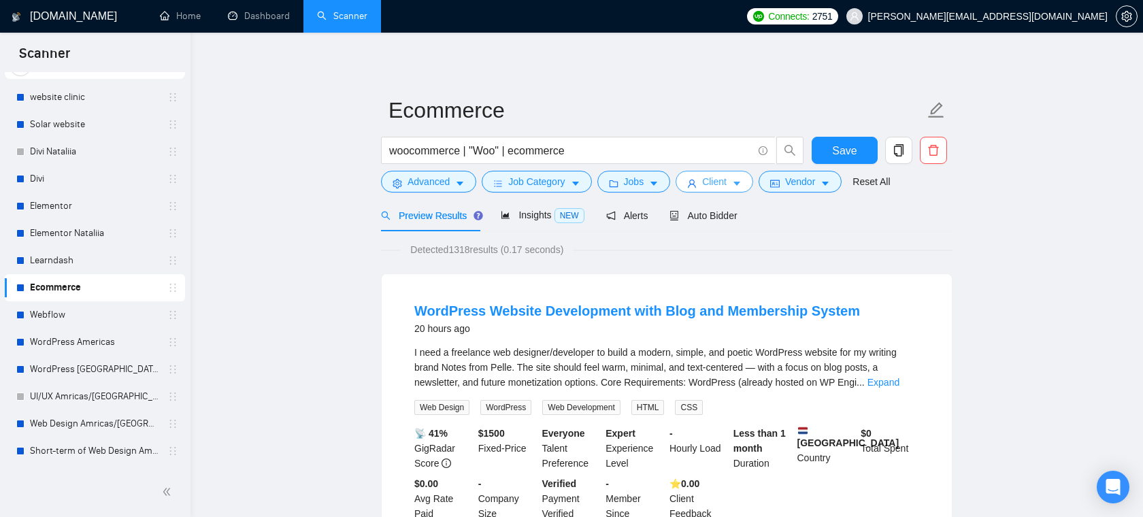
click at [714, 181] on span "Client" at bounding box center [714, 181] width 24 height 15
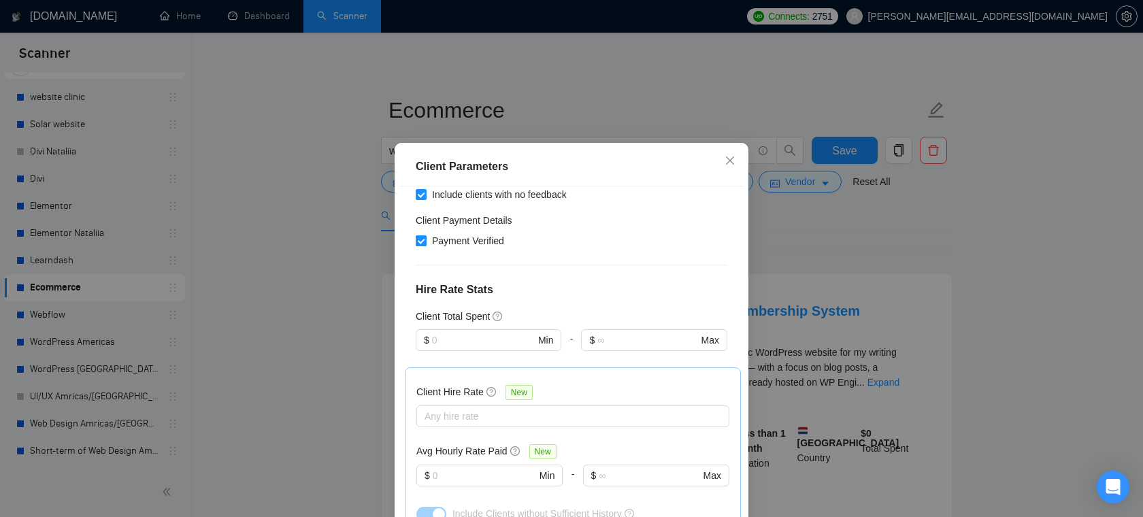
scroll to position [410, 0]
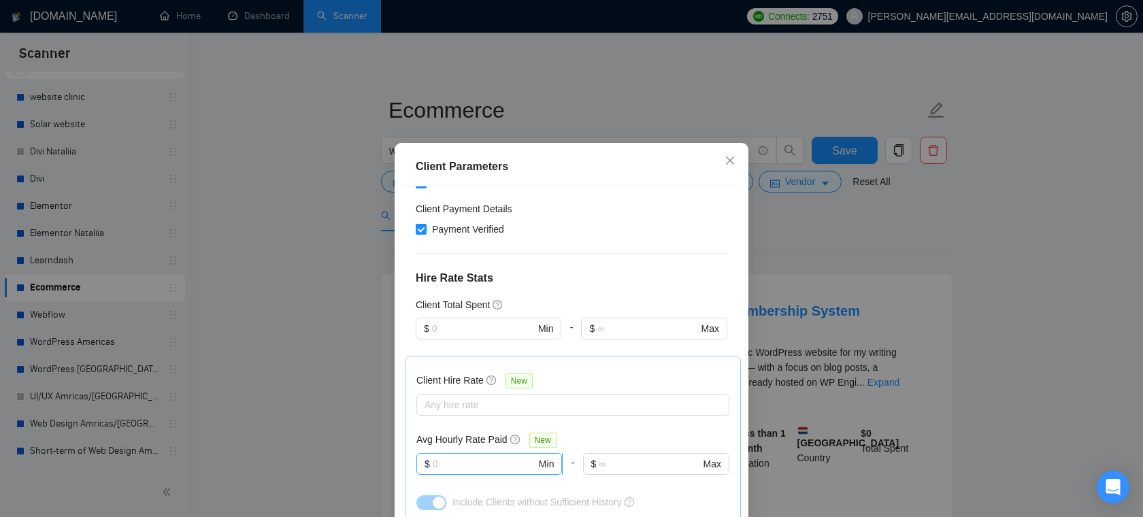
click at [474, 457] on input "text" at bounding box center [484, 464] width 103 height 15
type input "5"
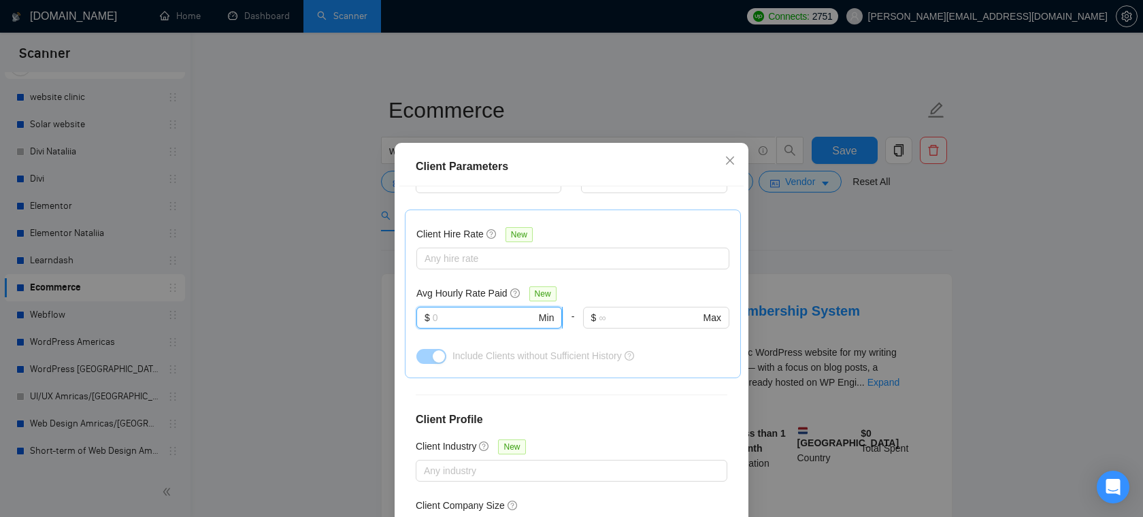
scroll to position [91, 0]
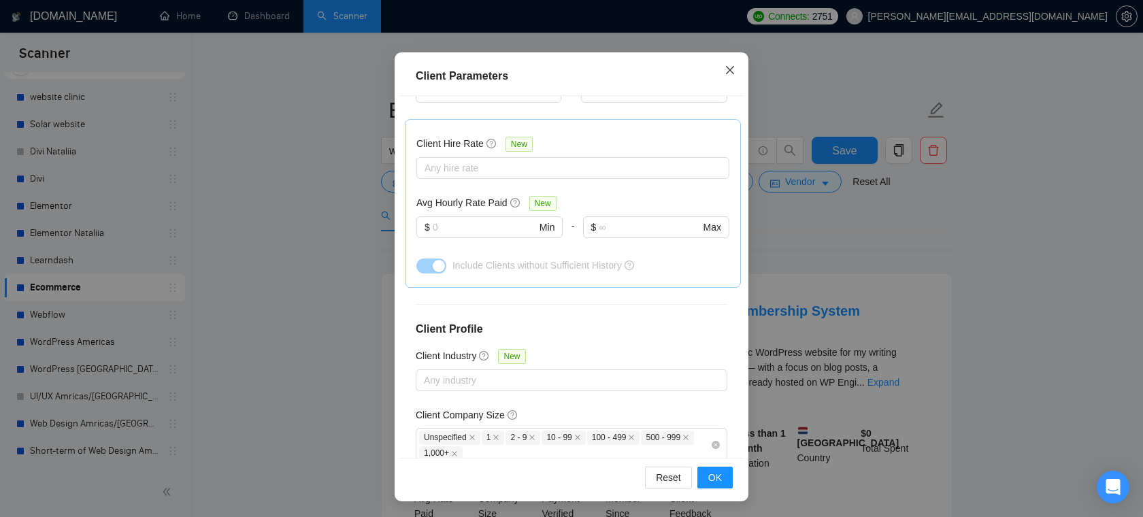
click at [726, 69] on icon "close" at bounding box center [730, 70] width 11 height 11
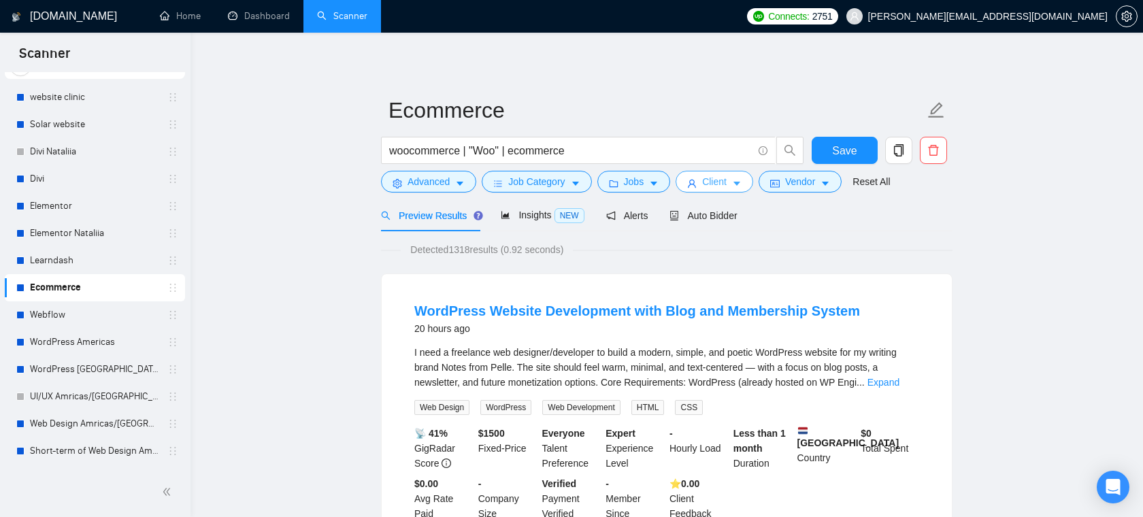
click at [723, 186] on span "Client" at bounding box center [714, 181] width 24 height 15
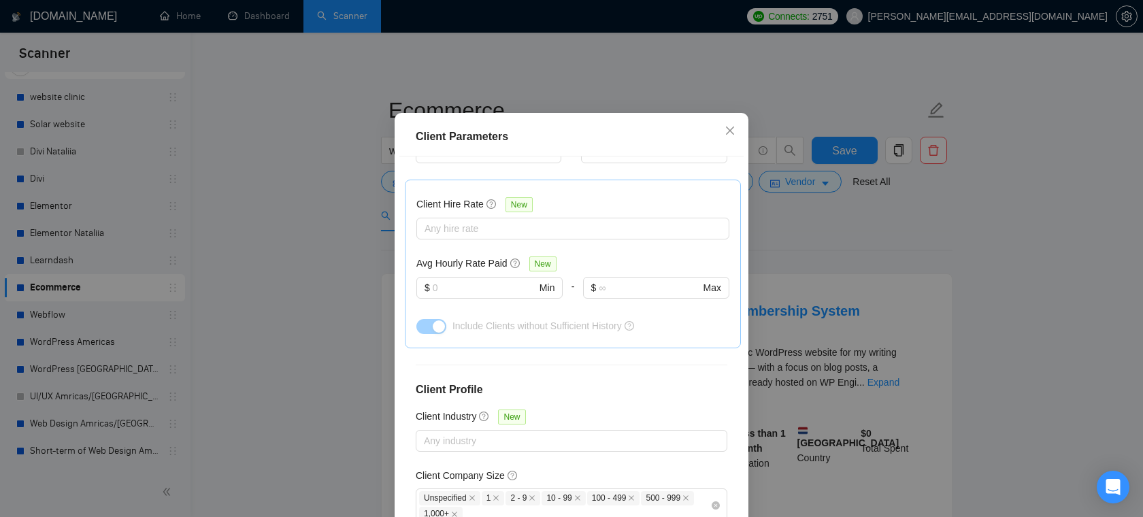
scroll to position [91, 0]
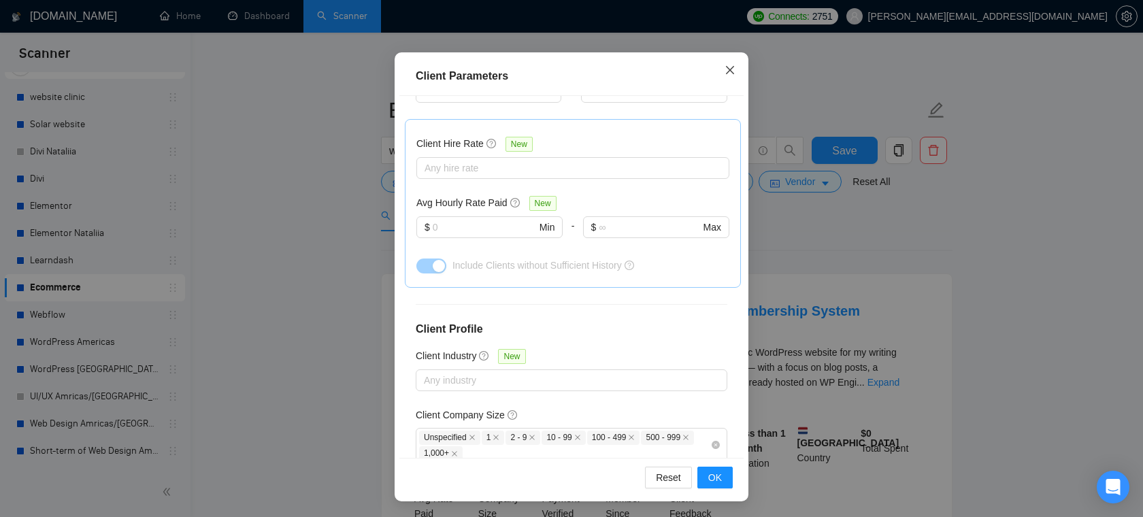
click at [720, 66] on span "Close" at bounding box center [730, 70] width 37 height 37
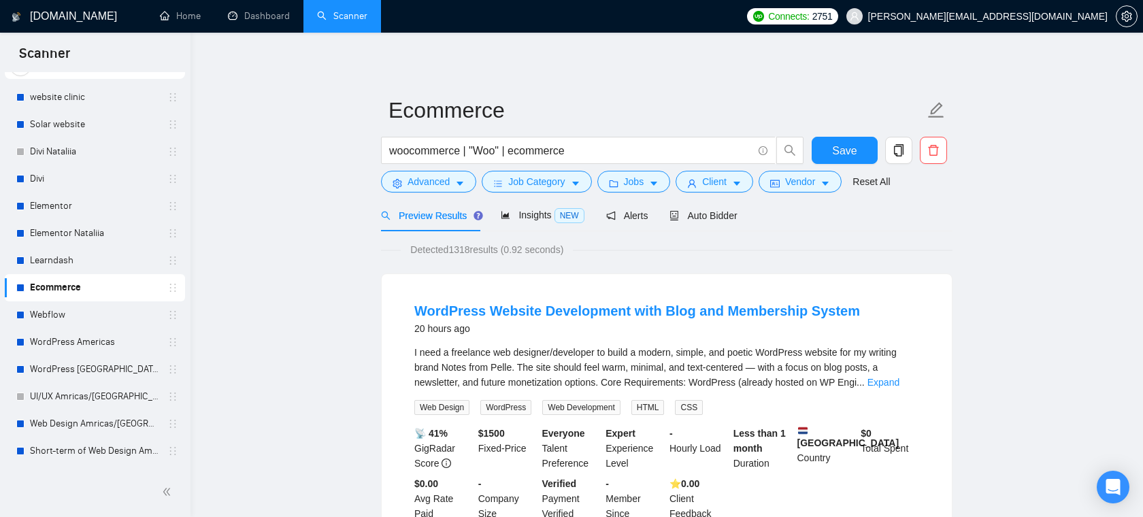
scroll to position [30, 0]
click at [698, 217] on span "Auto Bidder" at bounding box center [703, 215] width 67 height 11
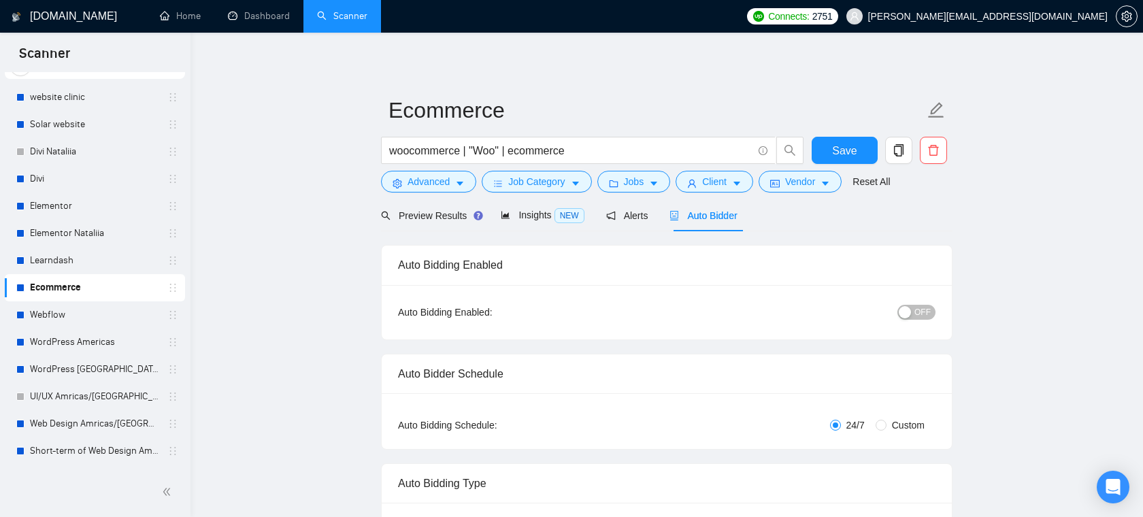
radio input "false"
radio input "true"
checkbox input "true"
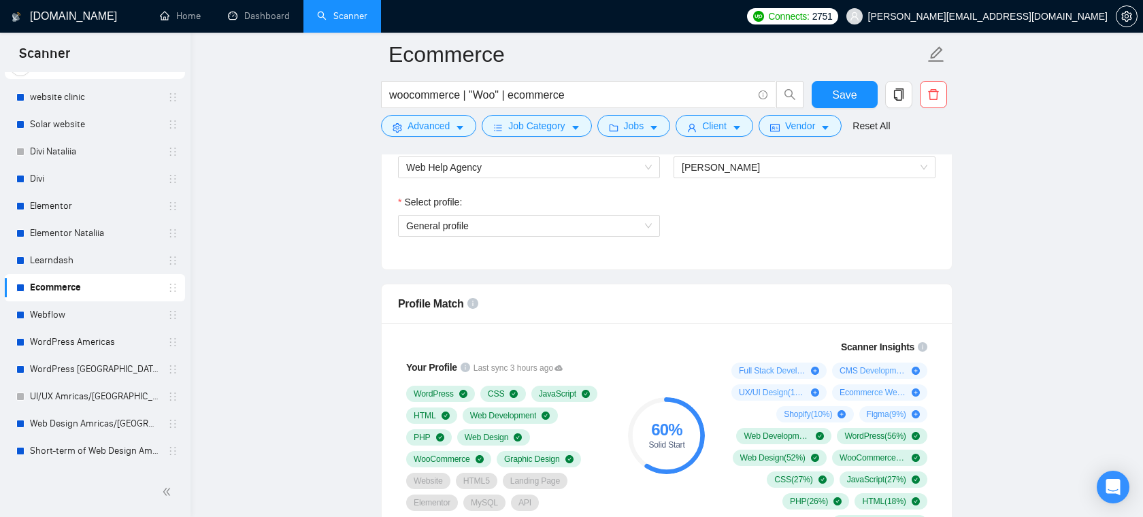
scroll to position [923, 0]
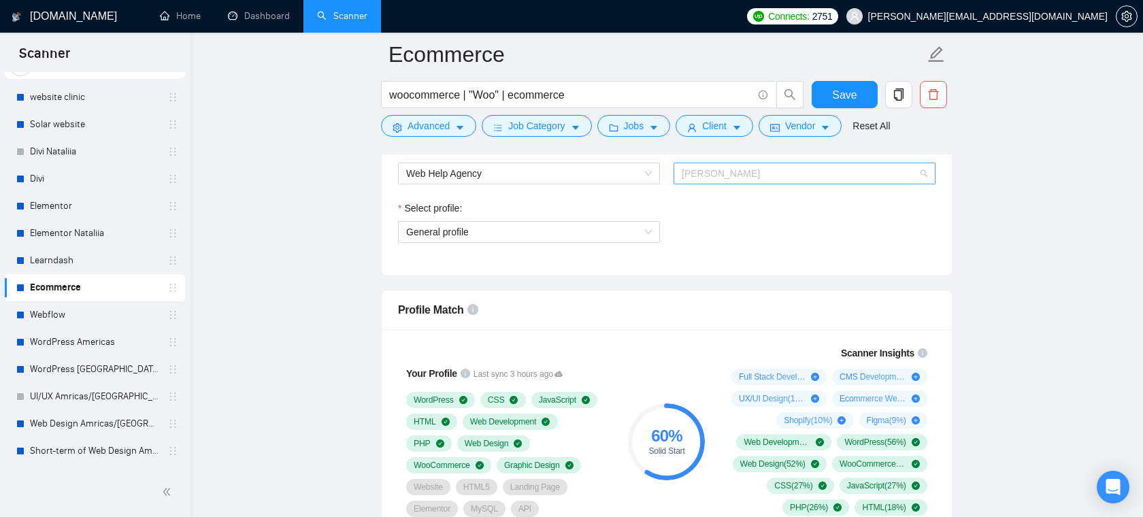
click at [755, 180] on span "Aleksandr Chumak" at bounding box center [805, 173] width 246 height 20
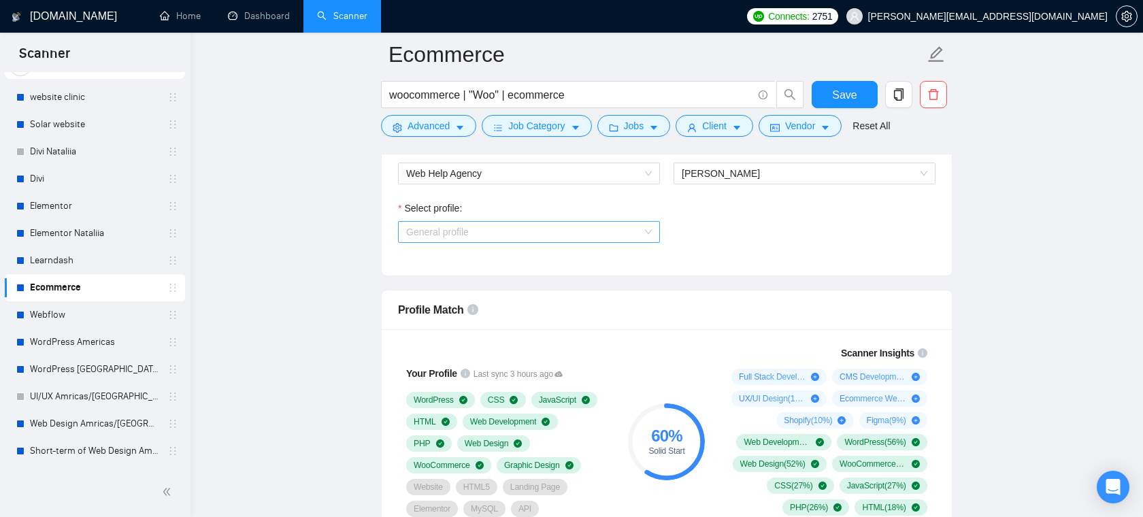
click at [594, 227] on span "General profile" at bounding box center [529, 232] width 246 height 20
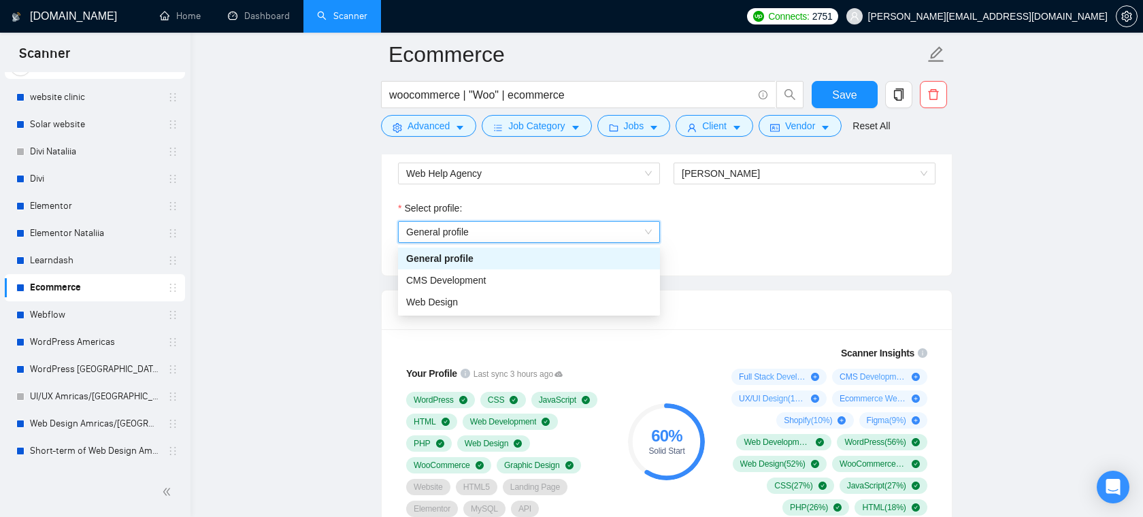
click at [751, 244] on div "Select profile: General profile General profile" at bounding box center [666, 230] width 551 height 59
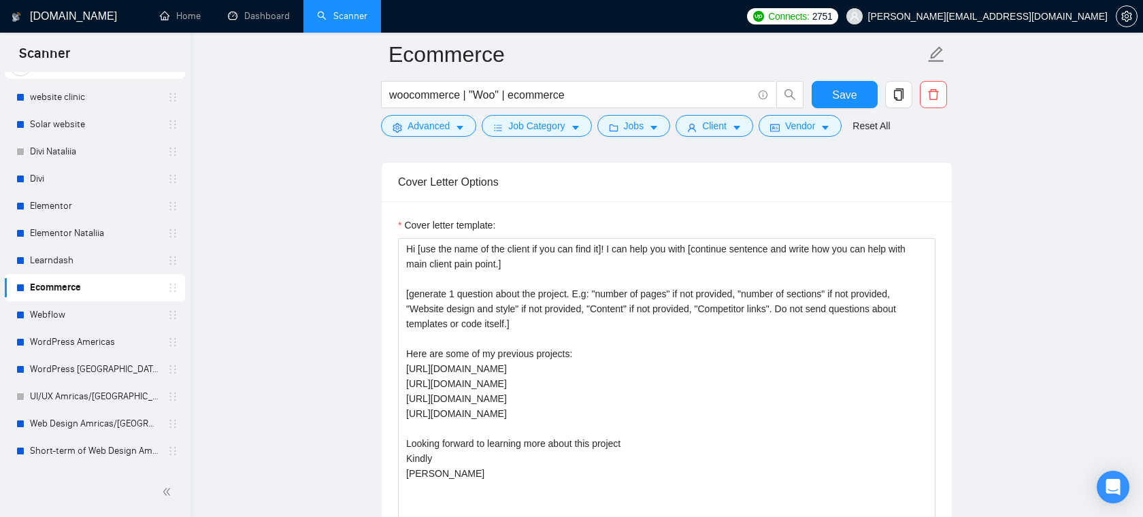
scroll to position [1696, 0]
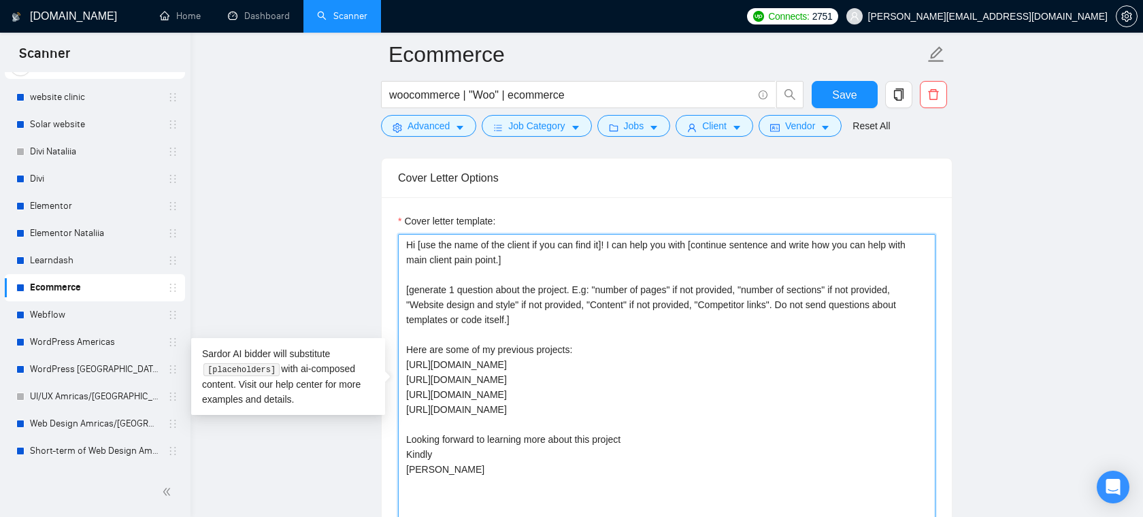
drag, startPoint x: 594, startPoint y: 405, endPoint x: 422, endPoint y: 355, distance: 179.4
click at [422, 355] on textarea "Hi [use the name of the client if you can find it]! I can help you with [contin…" at bounding box center [667, 387] width 538 height 306
click at [446, 342] on textarea "Hi [use the name of the client if you can find it]! I can help you with [contin…" at bounding box center [667, 387] width 538 height 306
click at [543, 370] on textarea "Hi [use the name of the client if you can find it]! I can help you with [contin…" at bounding box center [667, 387] width 538 height 306
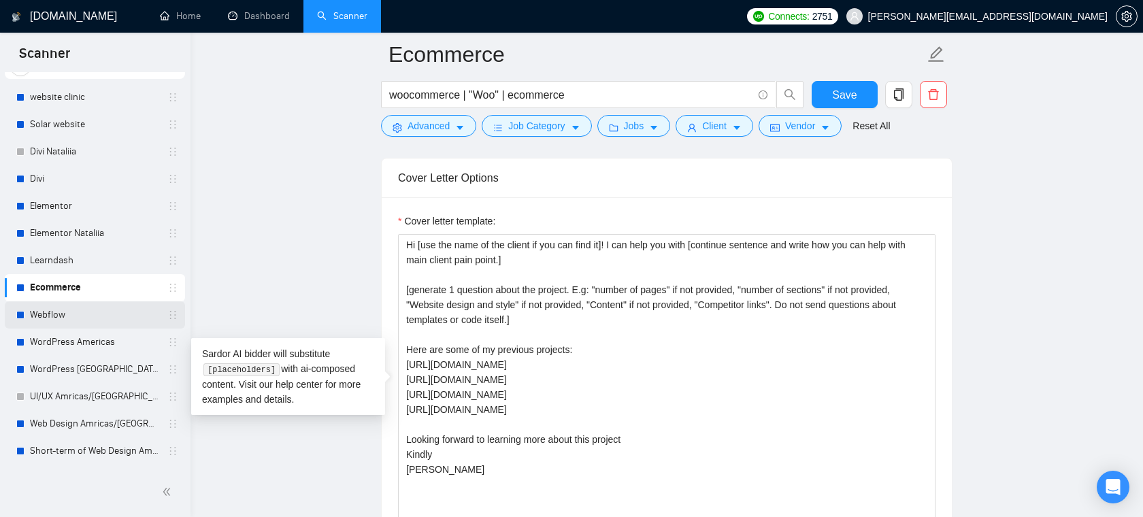
click at [78, 319] on link "Webflow" at bounding box center [94, 314] width 129 height 27
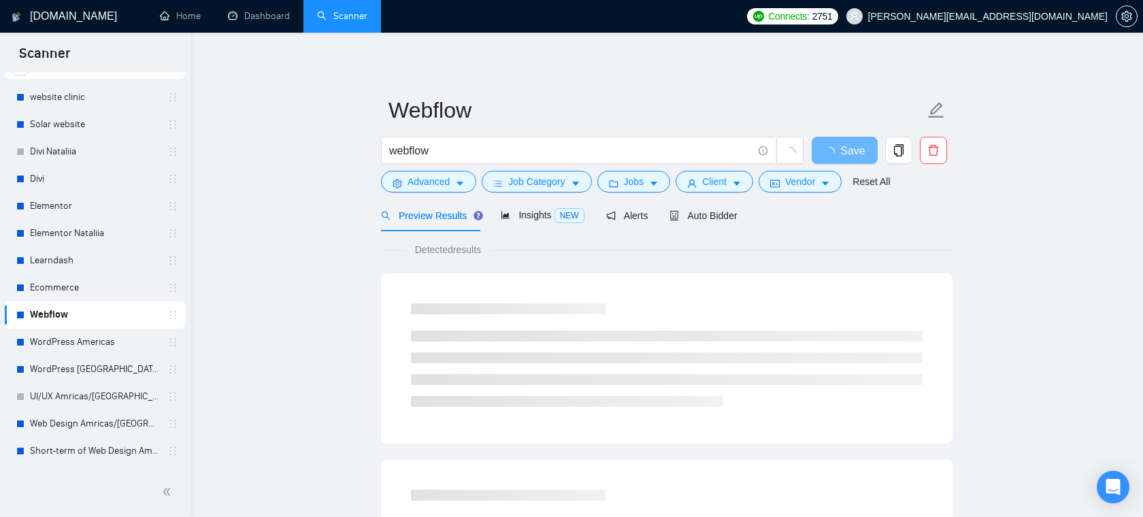
click at [705, 197] on form "Webflow webflow Save Advanced Job Category Jobs Client Vendor Reset All" at bounding box center [667, 143] width 572 height 111
click at [698, 220] on span "Auto Bidder" at bounding box center [703, 215] width 67 height 11
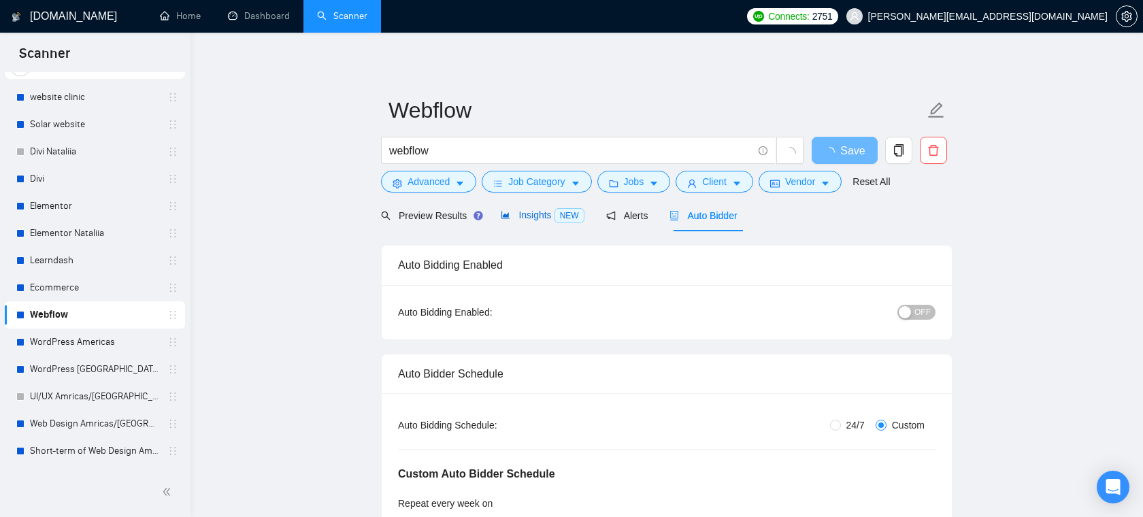
click at [557, 214] on span "NEW" at bounding box center [570, 215] width 30 height 15
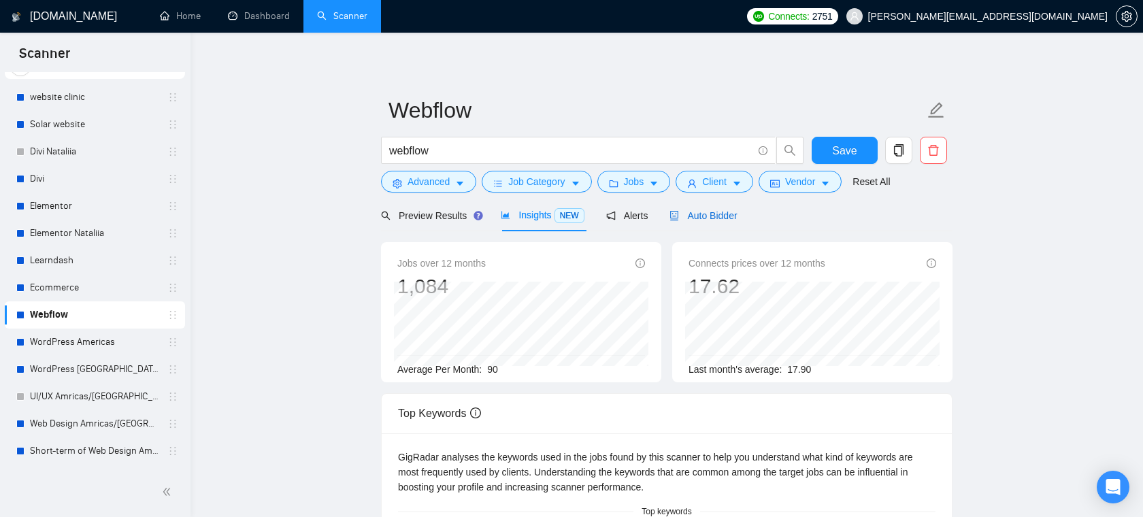
click at [698, 214] on span "Auto Bidder" at bounding box center [703, 215] width 67 height 11
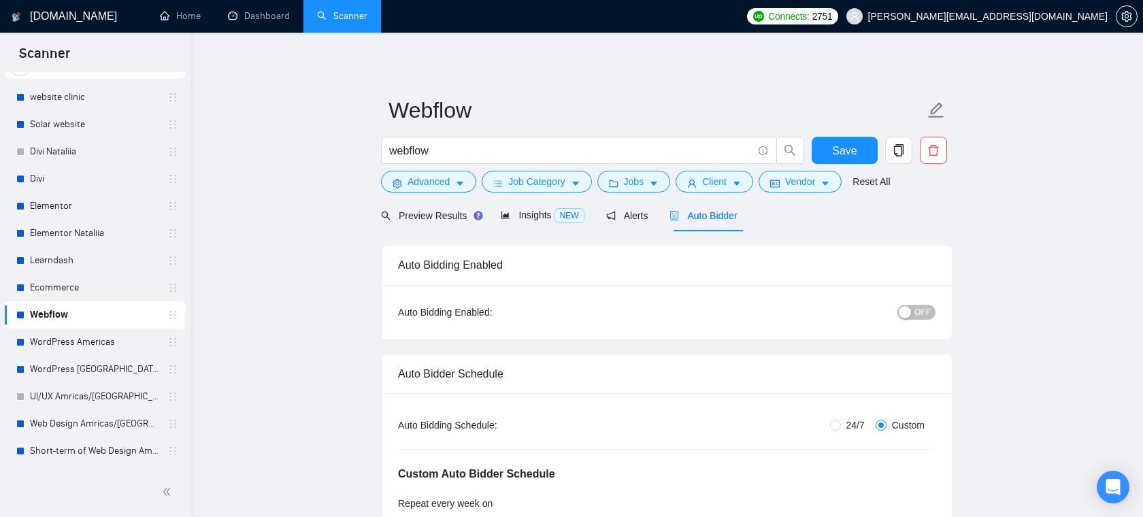
checkbox input "true"
click at [519, 214] on span "Insights NEW" at bounding box center [542, 215] width 83 height 11
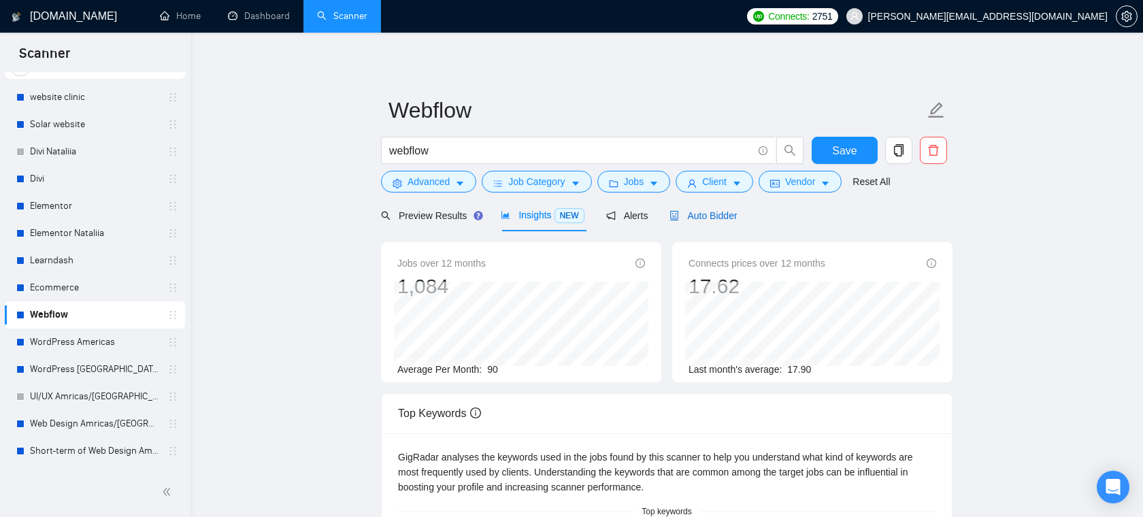
click at [689, 211] on span "Auto Bidder" at bounding box center [703, 215] width 67 height 11
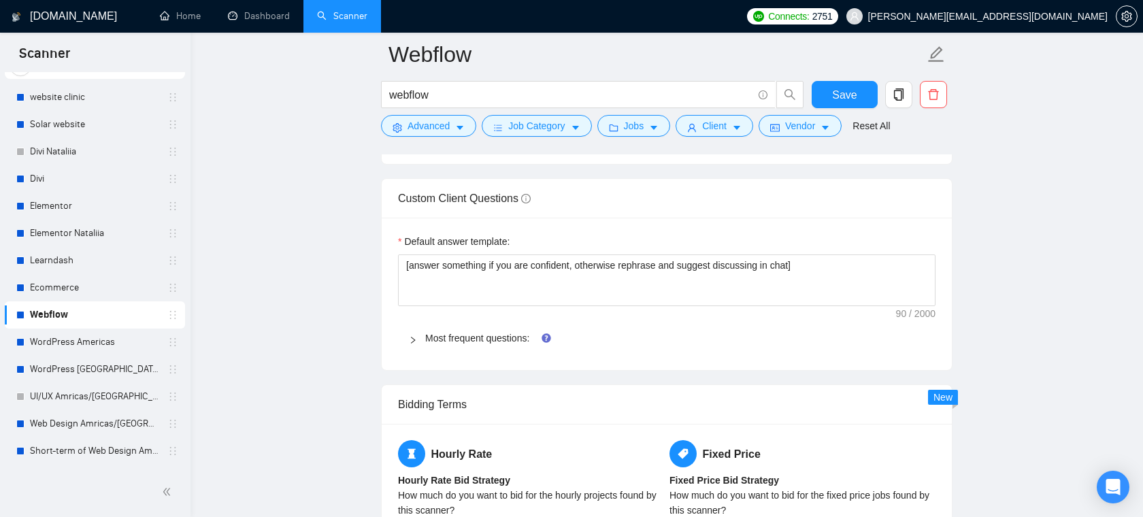
scroll to position [2122, 0]
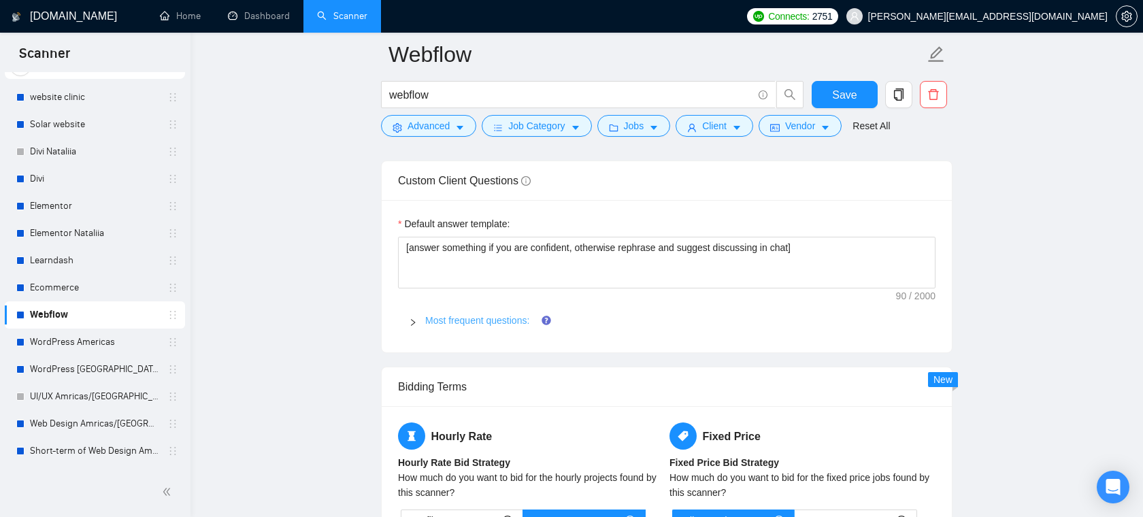
click at [519, 318] on link "Most frequent questions:" at bounding box center [477, 320] width 104 height 11
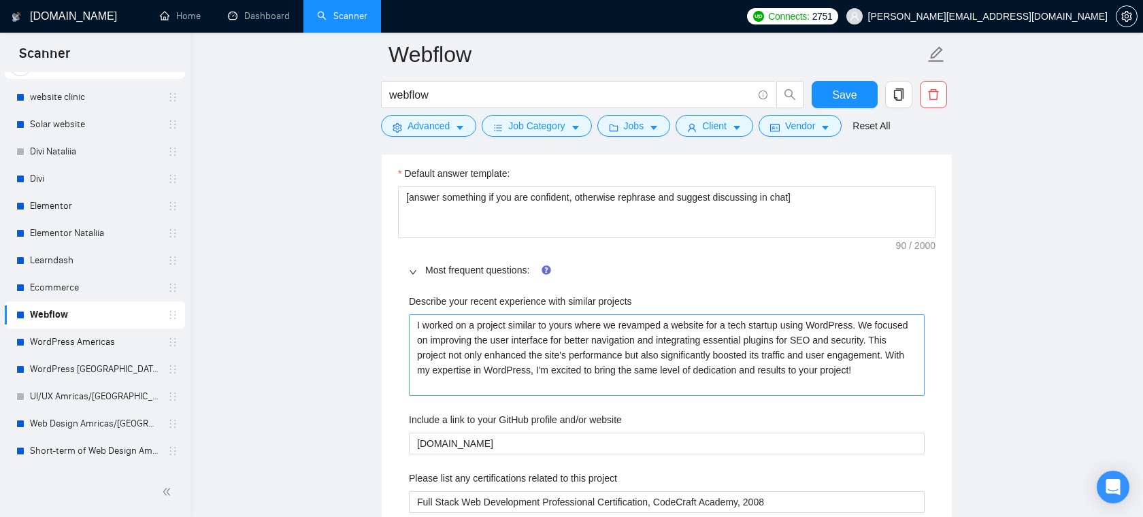
scroll to position [2186, 0]
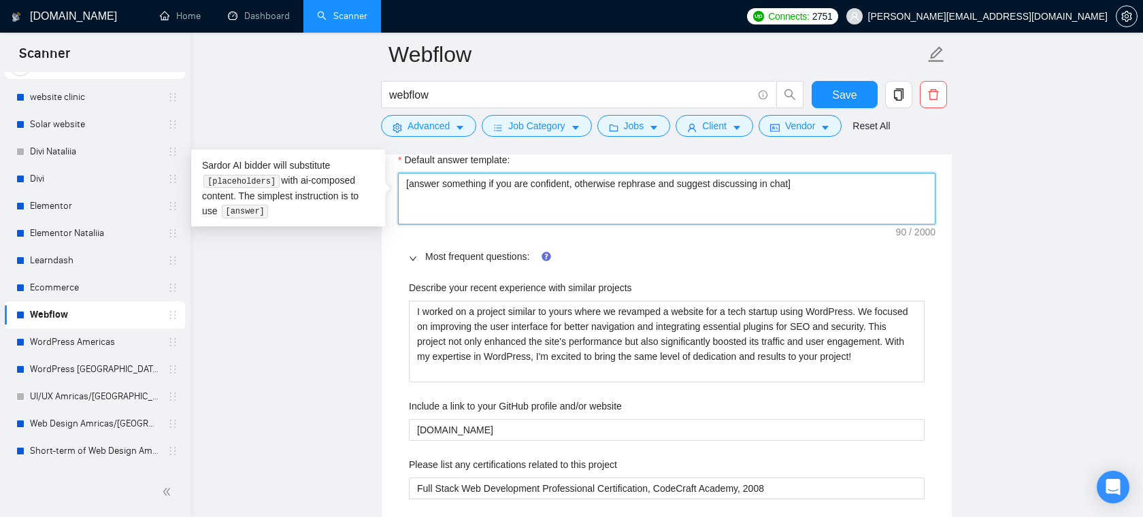
drag, startPoint x: 587, startPoint y: 180, endPoint x: 514, endPoint y: 184, distance: 73.0
click at [514, 184] on textarea "[answer something if you are confident, otherwise rephrase and suggest discussi…" at bounding box center [667, 199] width 538 height 52
click at [595, 189] on textarea "[answer something if you are confident, otherwise rephrase and suggest discussi…" at bounding box center [667, 199] width 538 height 52
drag, startPoint x: 619, startPoint y: 186, endPoint x: 732, endPoint y: 185, distance: 112.3
click at [730, 184] on textarea "[answer something if you are confident, otherwise rephrase and suggest discussi…" at bounding box center [667, 199] width 538 height 52
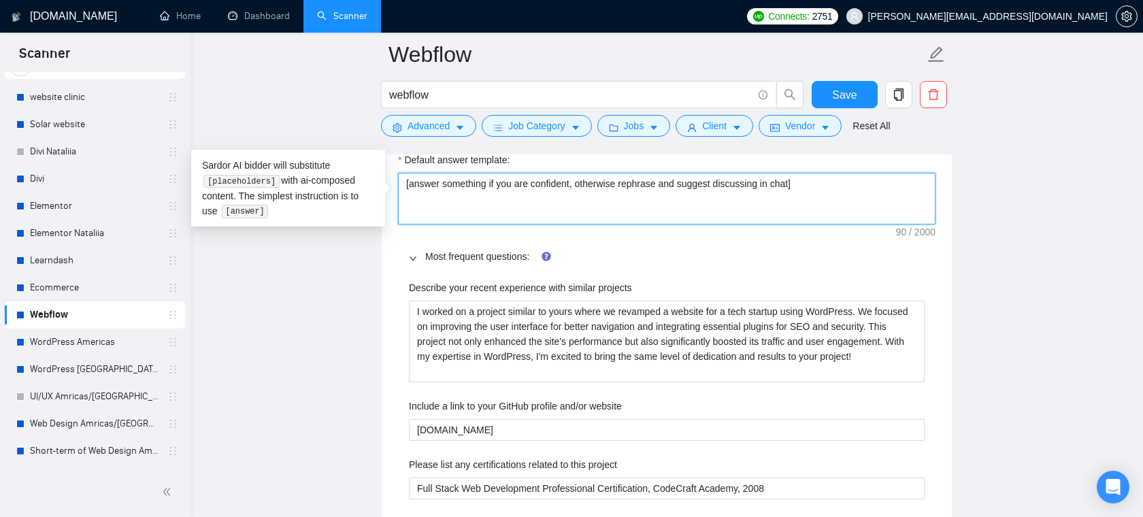
click at [825, 190] on textarea "[answer something if you are confident, otherwise rephrase and suggest discussi…" at bounding box center [667, 199] width 538 height 52
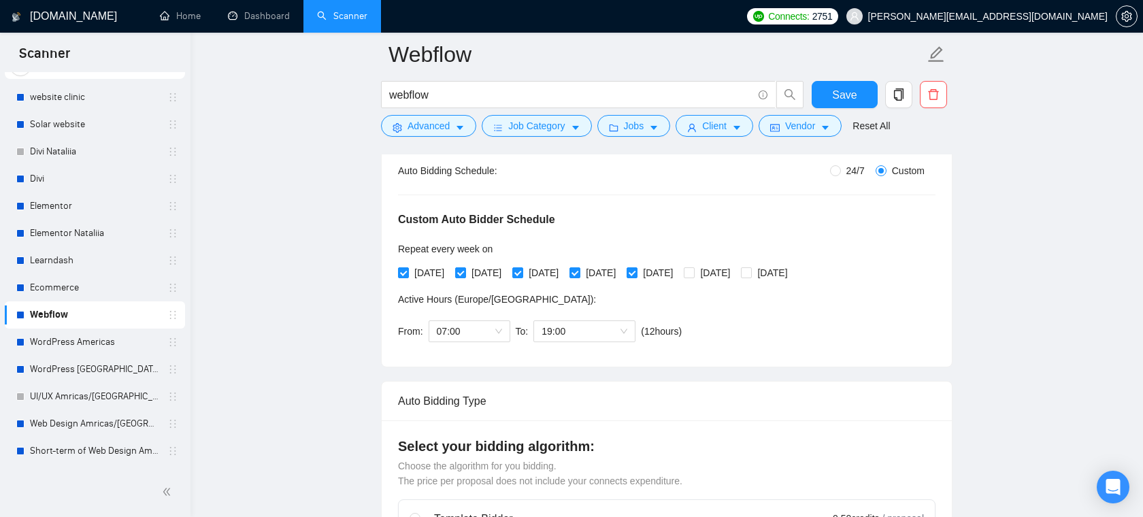
scroll to position [0, 0]
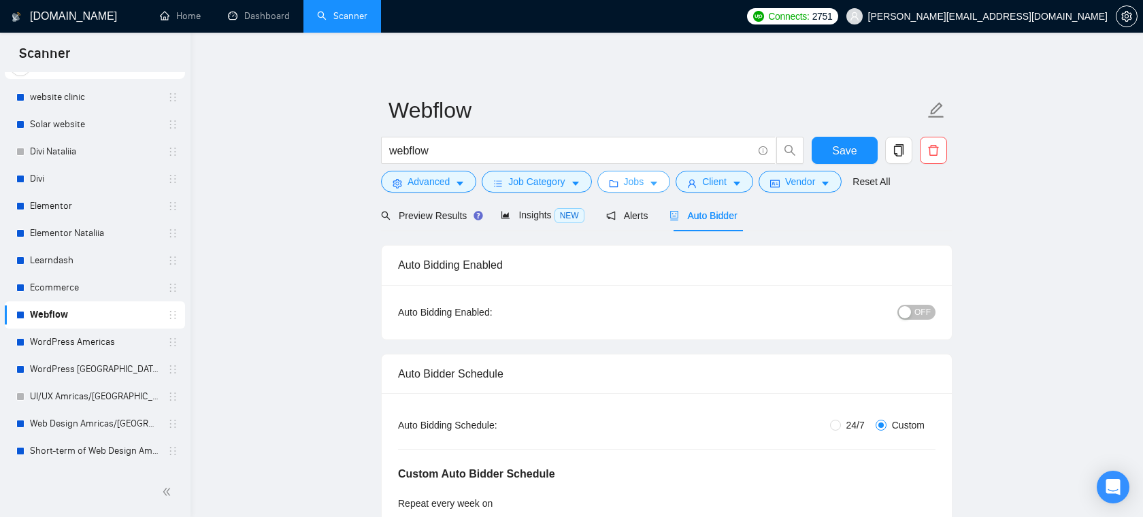
click at [629, 181] on span "Jobs" at bounding box center [634, 181] width 20 height 15
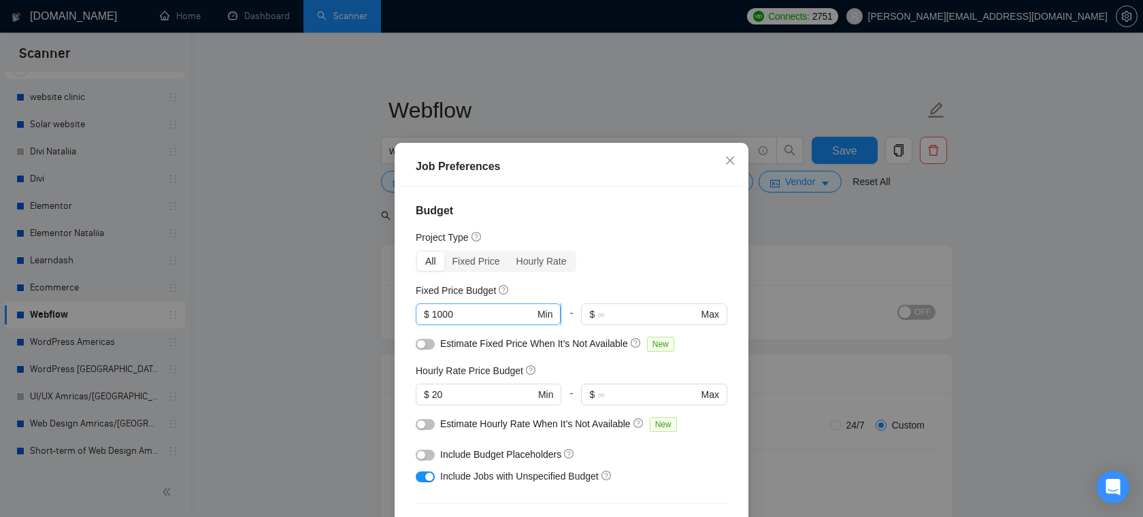
click at [493, 315] on input "1000" at bounding box center [483, 314] width 103 height 15
type input "100"
click at [734, 153] on span "Close" at bounding box center [730, 161] width 37 height 37
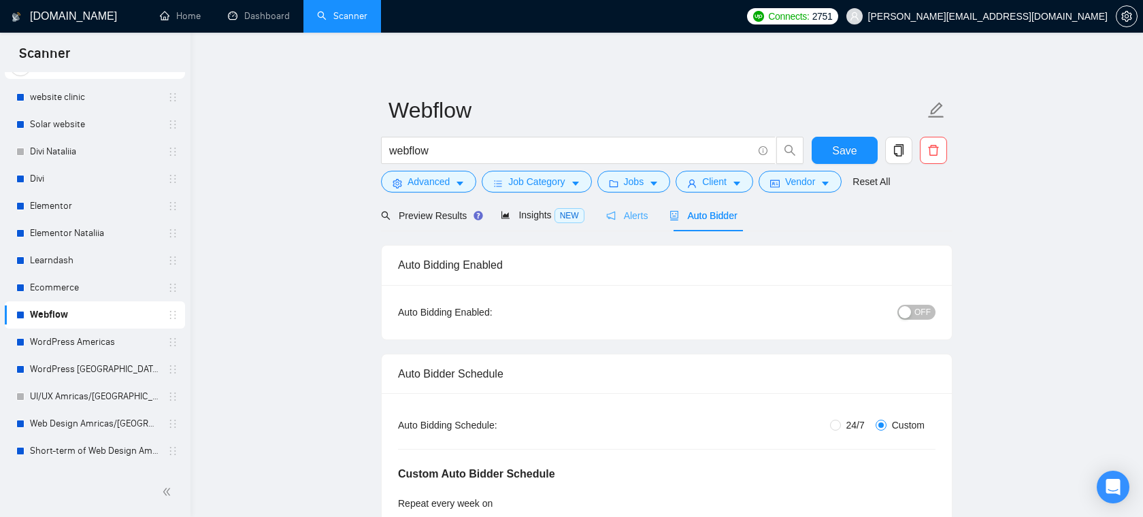
click at [614, 223] on div "Alerts" at bounding box center [627, 215] width 42 height 32
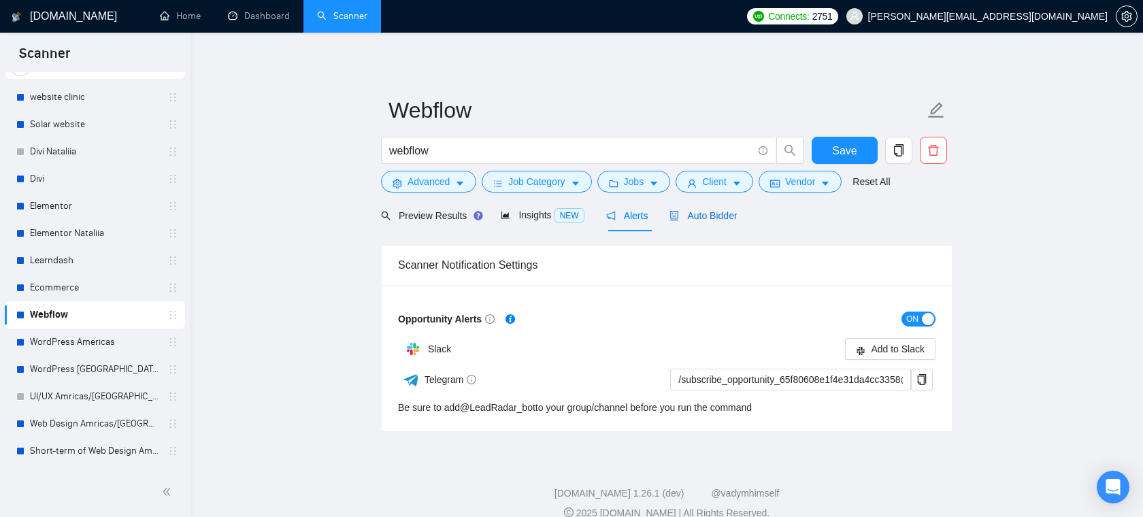
click at [691, 220] on span "Auto Bidder" at bounding box center [703, 215] width 67 height 11
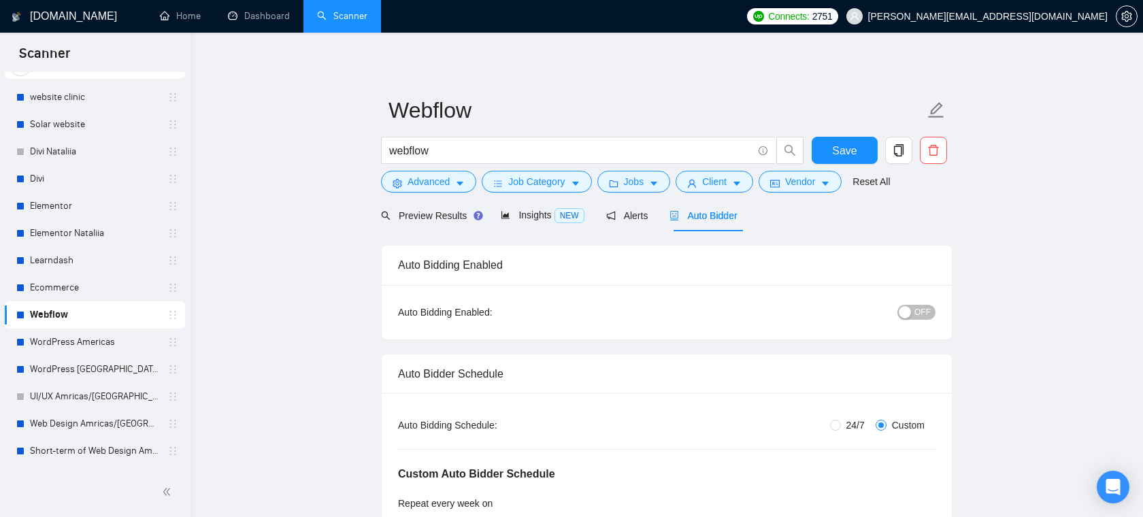
checkbox input "true"
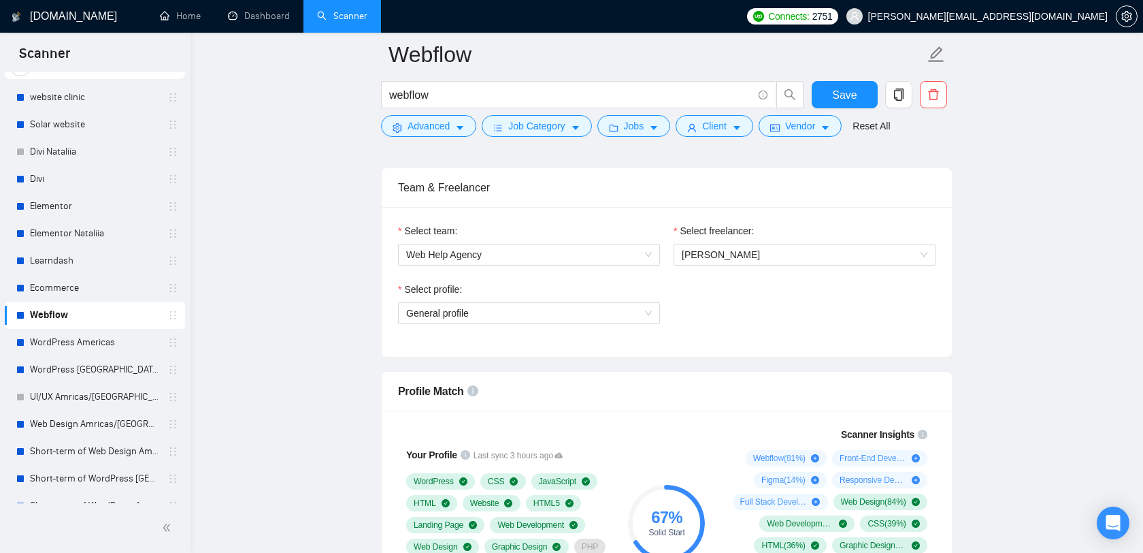
scroll to position [840, 0]
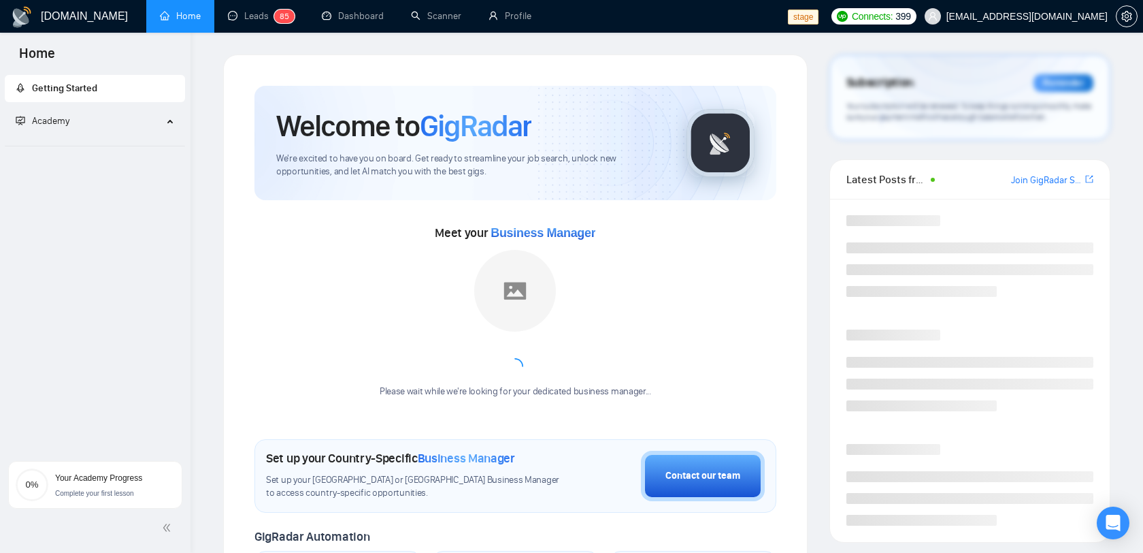
click at [983, 5] on span "workwiseupworkgency@gmail.com" at bounding box center [1016, 17] width 199 height 44
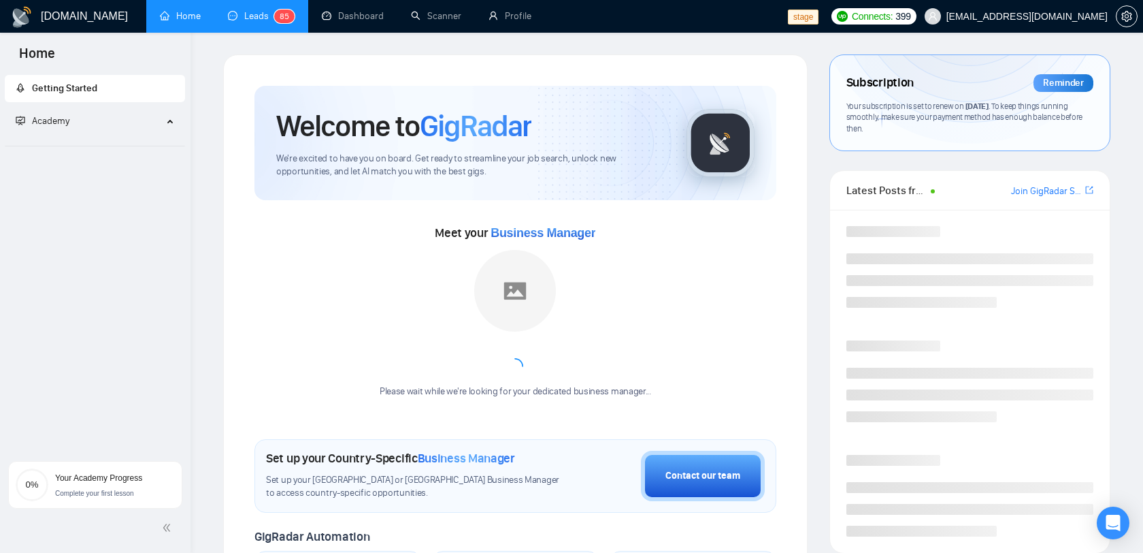
click at [244, 32] on li "Leads 8 5" at bounding box center [261, 16] width 94 height 33
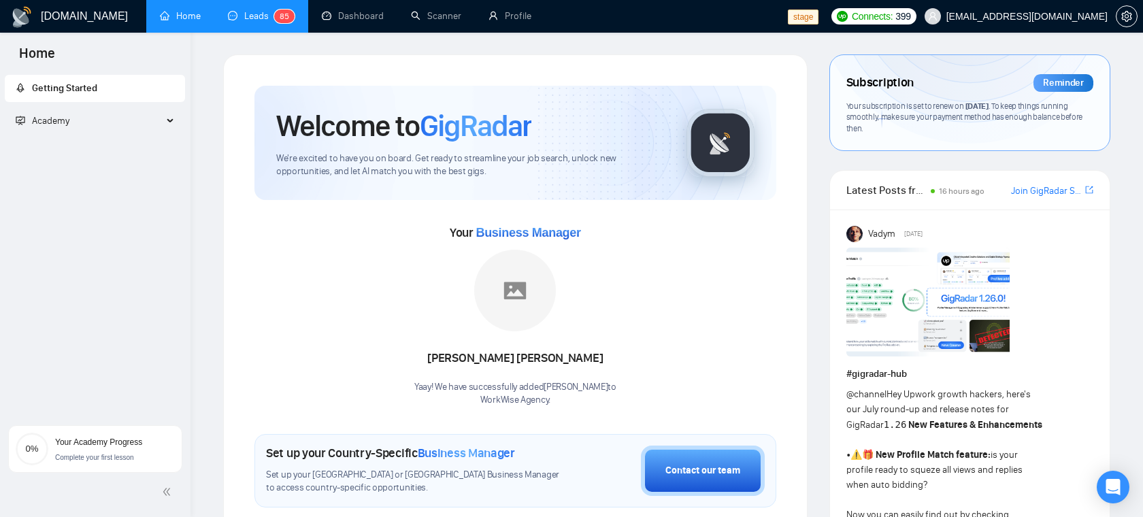
click at [253, 12] on link "Leads 8 5" at bounding box center [261, 16] width 67 height 12
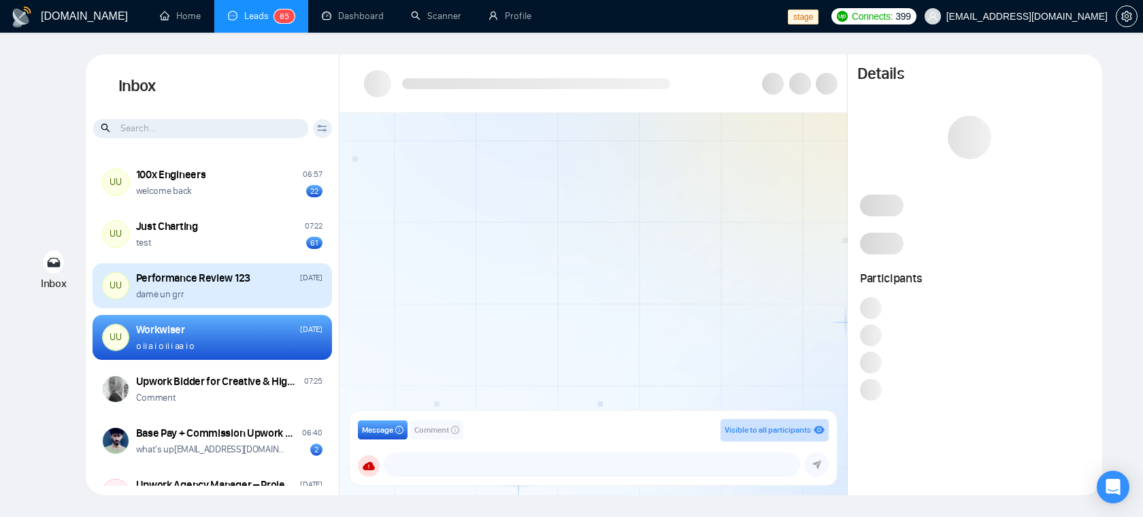
click at [232, 289] on div "dame un grr" at bounding box center [229, 294] width 186 height 13
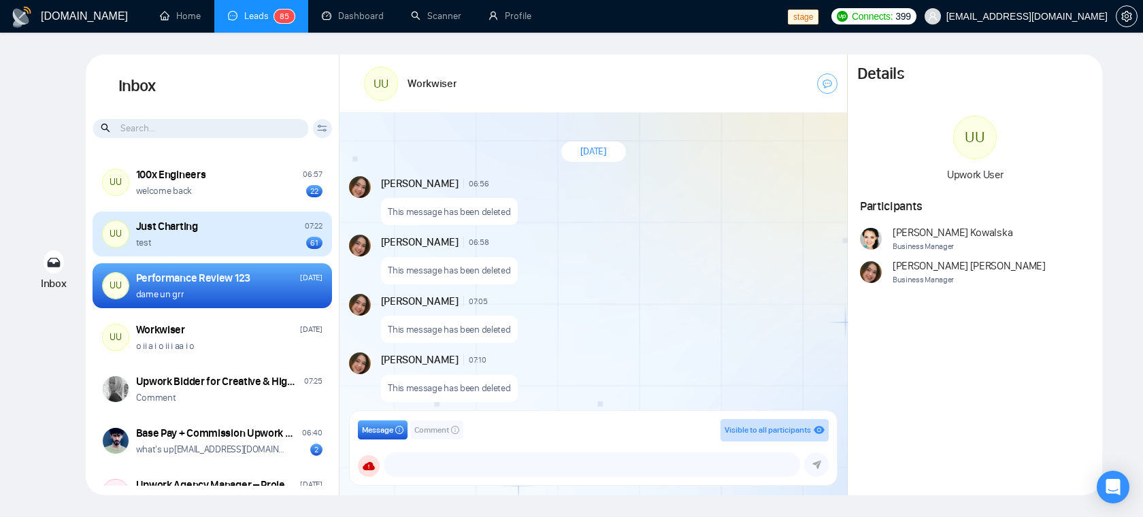
scroll to position [1087, 0]
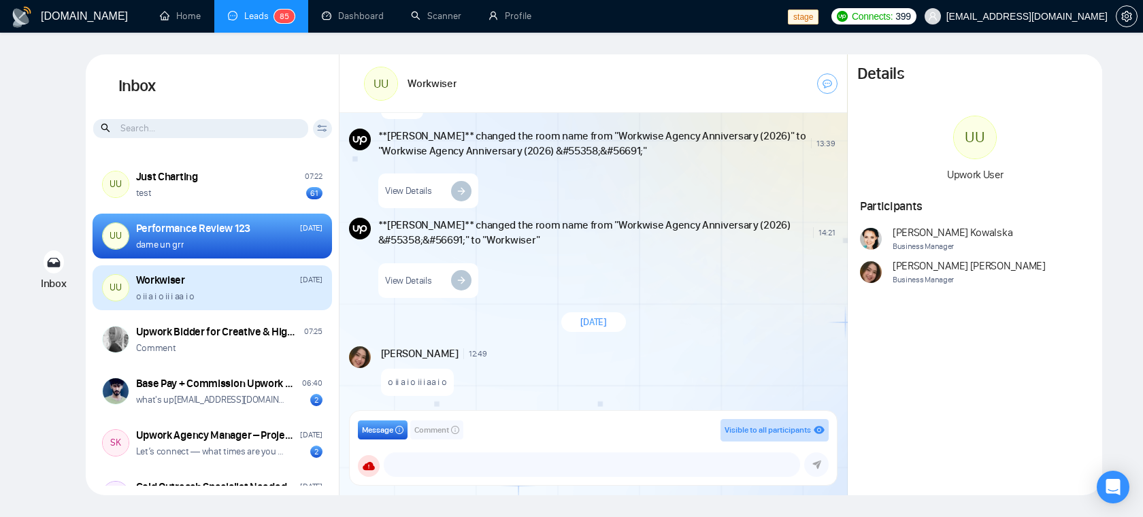
click at [230, 303] on div "UU Workwiser Sep 4 o ii a i o ii i aa i o" at bounding box center [213, 287] width 240 height 45
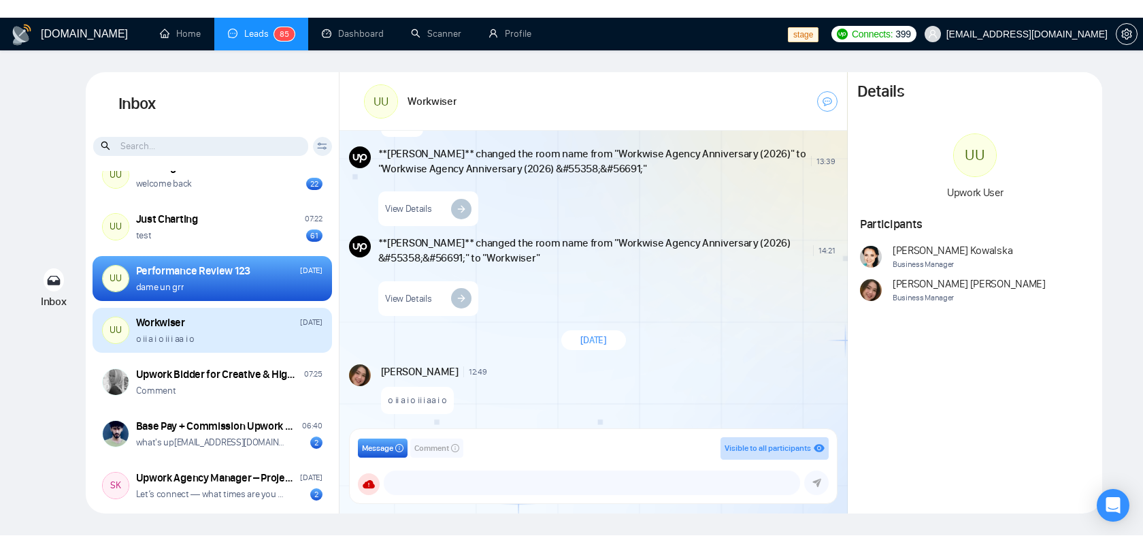
scroll to position [0, 0]
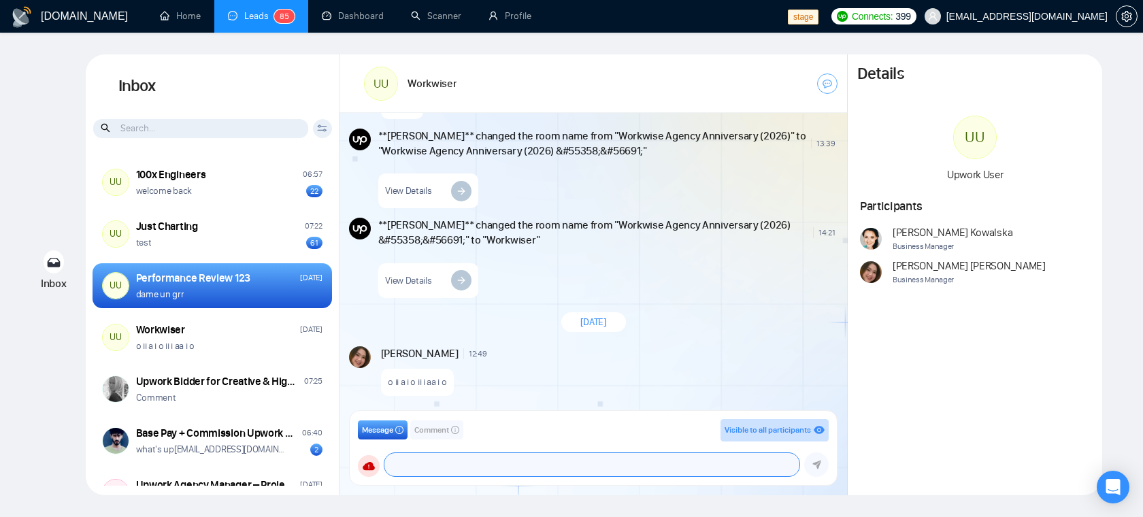
click at [453, 470] on textarea at bounding box center [591, 464] width 415 height 23
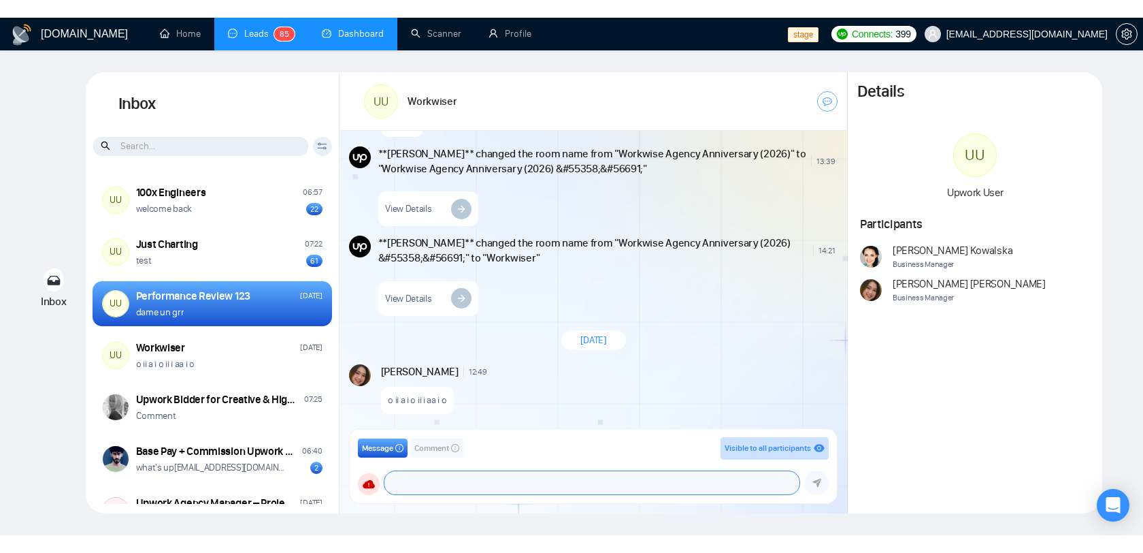
scroll to position [1052, 0]
